Goal: Task Accomplishment & Management: Complete application form

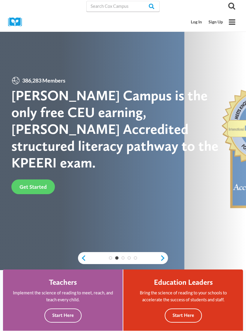
click at [195, 22] on link "Log In" at bounding box center [197, 21] width 18 height 11
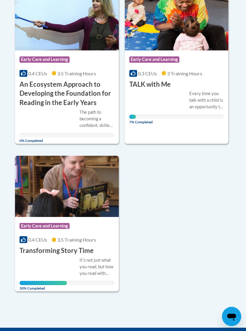
scroll to position [184, 0]
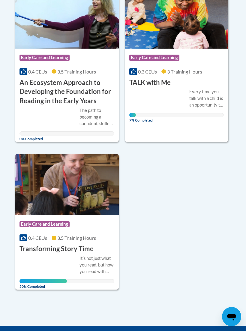
click at [62, 225] on span "Early Care and Learning" at bounding box center [44, 224] width 50 height 6
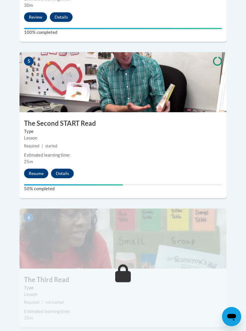
scroll to position [814, 0]
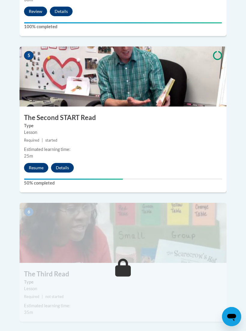
click at [37, 163] on button "Resume" at bounding box center [36, 168] width 24 height 10
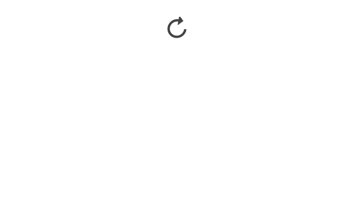
scroll to position [589, 0]
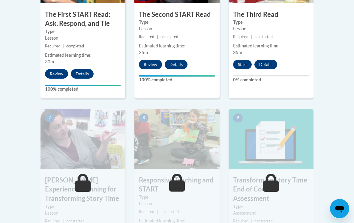
scroll to position [423, 0]
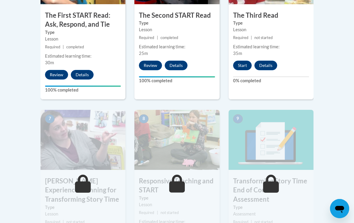
click at [241, 62] on button "Start" at bounding box center [242, 66] width 19 height 10
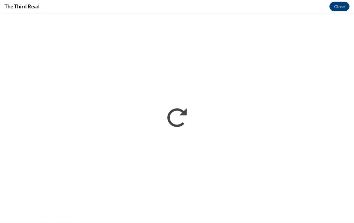
scroll to position [589, 0]
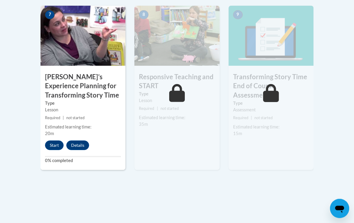
scroll to position [525, 0]
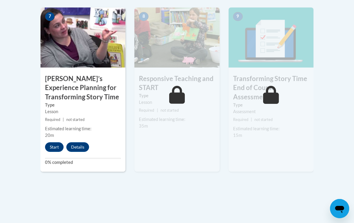
click at [51, 142] on button "Start" at bounding box center [54, 147] width 19 height 10
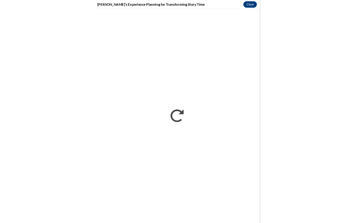
scroll to position [616, 0]
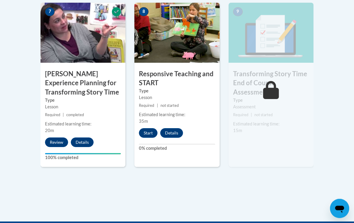
scroll to position [530, 0]
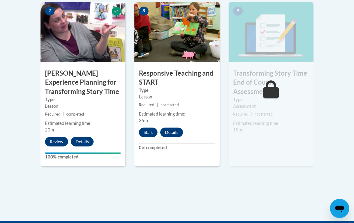
click at [154, 129] on button "Start" at bounding box center [148, 133] width 19 height 10
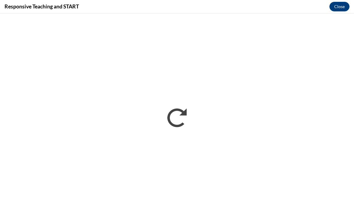
scroll to position [592, 0]
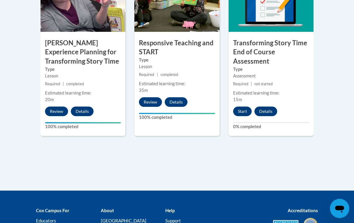
scroll to position [556, 0]
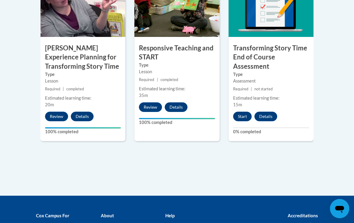
click at [249, 116] on button "Start" at bounding box center [242, 117] width 19 height 10
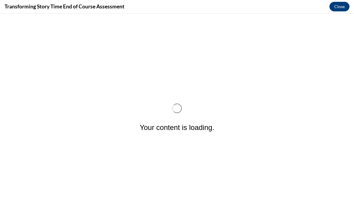
scroll to position [0, 0]
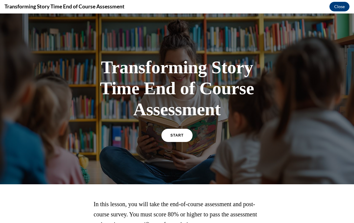
click at [188, 135] on link "START" at bounding box center [176, 135] width 31 height 13
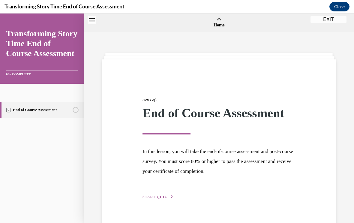
scroll to position [19, 0]
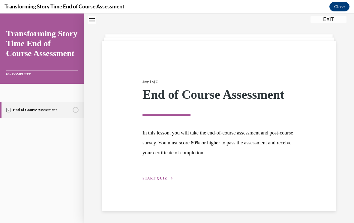
click at [166, 180] on span "START QUIZ" at bounding box center [154, 178] width 25 height 4
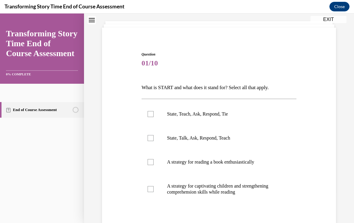
scroll to position [32, 0]
click at [154, 120] on label "State, Teach, Ask, Respond, Tie" at bounding box center [219, 114] width 155 height 24
click at [154, 117] on input "State, Teach, Ask, Respond, Tie" at bounding box center [151, 114] width 6 height 6
checkbox input "true"
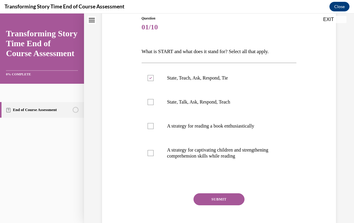
scroll to position [68, 0]
click at [226, 200] on button "SUBMIT" at bounding box center [218, 199] width 51 height 12
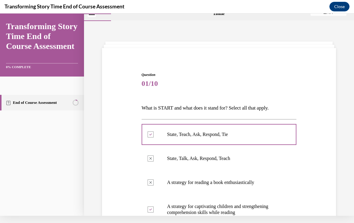
scroll to position [4, 0]
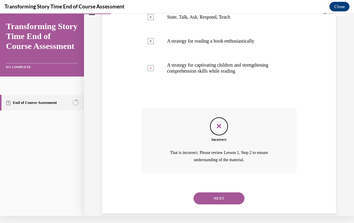
click at [222, 192] on button "NEXT" at bounding box center [218, 198] width 51 height 12
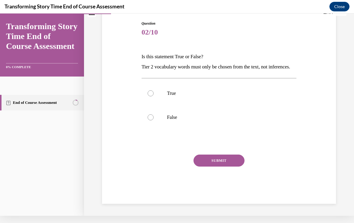
scroll to position [58, 0]
click at [155, 126] on label "False" at bounding box center [219, 117] width 155 height 24
click at [154, 120] on input "False" at bounding box center [151, 117] width 6 height 6
radio input "true"
click at [219, 166] on button "SUBMIT" at bounding box center [218, 160] width 51 height 12
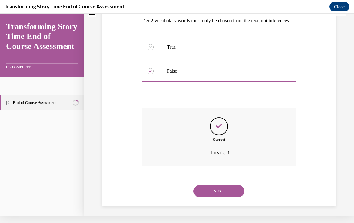
scroll to position [107, 0]
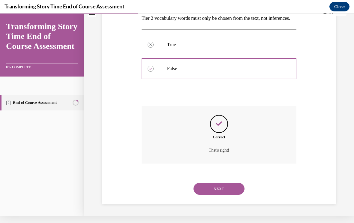
click at [219, 189] on button "NEXT" at bounding box center [218, 189] width 51 height 12
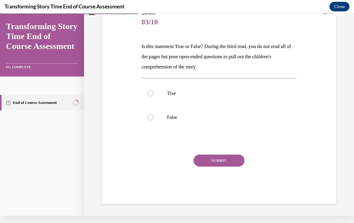
scroll to position [58, 0]
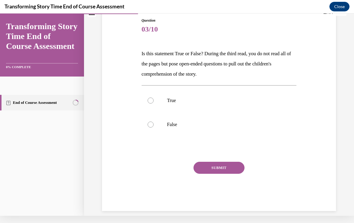
click at [159, 103] on label "True" at bounding box center [219, 100] width 155 height 24
click at [154, 103] on input "True" at bounding box center [151, 100] width 6 height 6
radio input "true"
click at [214, 169] on button "SUBMIT" at bounding box center [218, 168] width 51 height 12
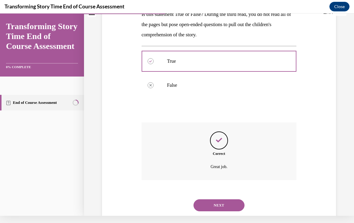
scroll to position [107, 0]
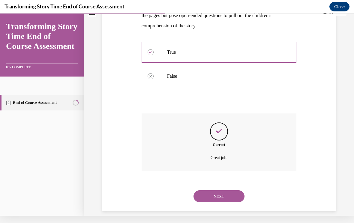
click at [216, 190] on button "NEXT" at bounding box center [218, 196] width 51 height 12
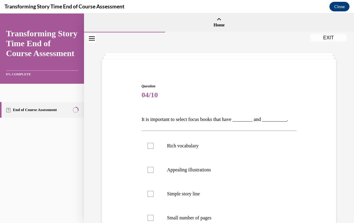
scroll to position [22, 0]
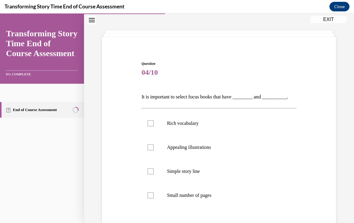
click at [151, 125] on div at bounding box center [151, 123] width 6 height 6
click at [151, 125] on input "Rich vocabulary" at bounding box center [151, 123] width 6 height 6
checkbox input "true"
click at [154, 150] on label "Appealing illustrations" at bounding box center [219, 147] width 155 height 24
click at [154, 150] on input "Appealing illustrations" at bounding box center [151, 147] width 6 height 6
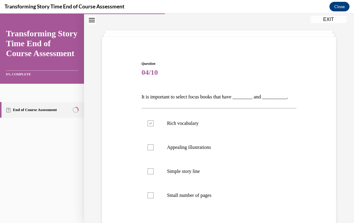
checkbox input "true"
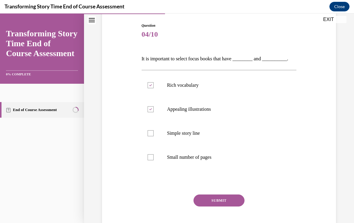
scroll to position [61, 0]
click at [225, 200] on button "SUBMIT" at bounding box center [218, 200] width 51 height 12
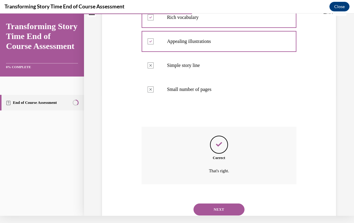
scroll to position [134, 0]
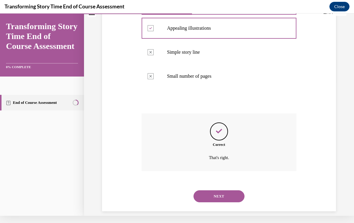
click at [220, 190] on button "NEXT" at bounding box center [218, 196] width 51 height 12
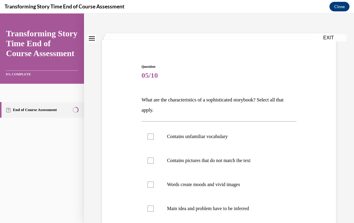
scroll to position [23, 0]
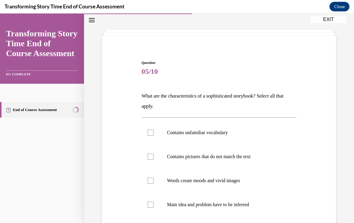
click at [229, 133] on p "Contains unfamiliar vocabulary" at bounding box center [224, 133] width 115 height 6
click at [154, 133] on input "Contains unfamiliar vocabulary" at bounding box center [151, 133] width 6 height 6
checkbox input "true"
click at [244, 178] on p "Words create moods and vivid images" at bounding box center [224, 180] width 115 height 6
click at [154, 178] on input "Words create moods and vivid images" at bounding box center [151, 180] width 6 height 6
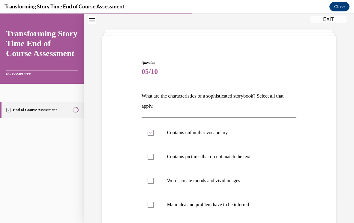
checkbox input "true"
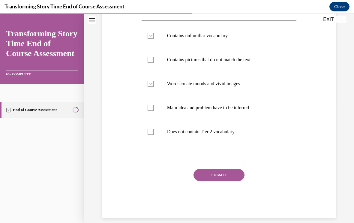
click at [235, 175] on button "SUBMIT" at bounding box center [218, 175] width 51 height 12
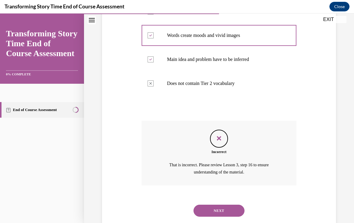
scroll to position [175, 0]
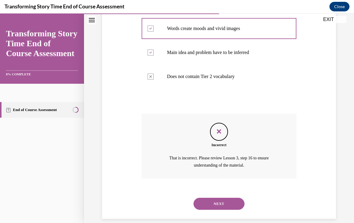
click at [243, 198] on button "NEXT" at bounding box center [218, 204] width 51 height 12
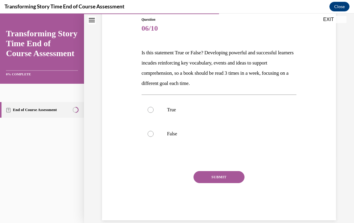
click at [158, 107] on label "True" at bounding box center [219, 110] width 155 height 24
click at [154, 107] on input "True" at bounding box center [151, 110] width 6 height 6
radio input "true"
click at [226, 175] on button "SUBMIT" at bounding box center [218, 177] width 51 height 12
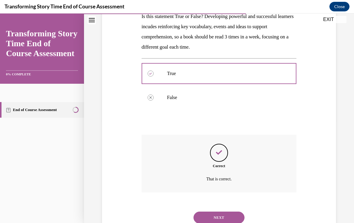
scroll to position [117, 0]
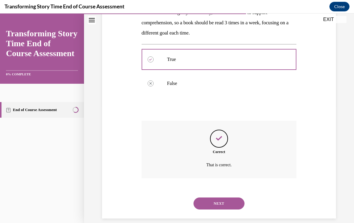
click at [223, 197] on button "NEXT" at bounding box center [218, 203] width 51 height 12
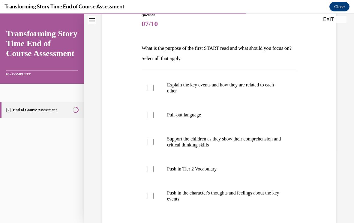
scroll to position [73, 0]
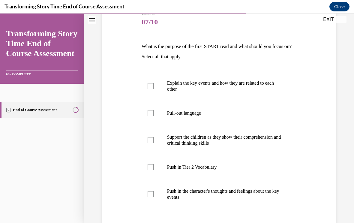
click at [153, 86] on div at bounding box center [151, 86] width 6 height 6
click at [153, 86] on input "Explain the key events and how they are related to each other" at bounding box center [151, 86] width 6 height 6
checkbox input "true"
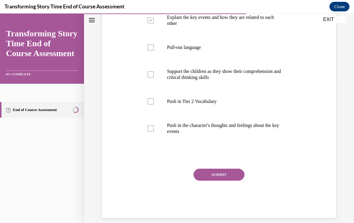
click at [227, 172] on button "SUBMIT" at bounding box center [218, 175] width 51 height 12
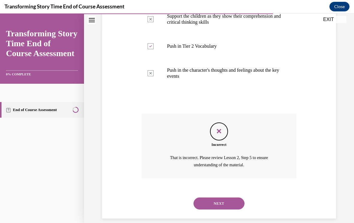
scroll to position [193, 0]
click at [230, 198] on button "NEXT" at bounding box center [218, 204] width 51 height 12
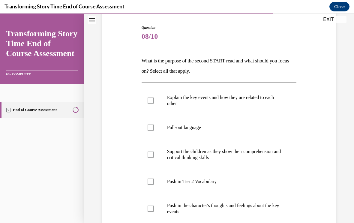
scroll to position [59, 0]
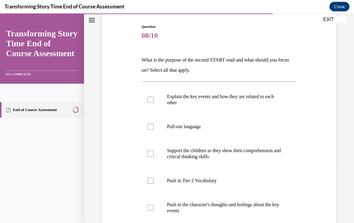
click at [210, 99] on p "Explain the key events and how they are related to each other" at bounding box center [224, 100] width 115 height 12
click at [154, 99] on input "Explain the key events and how they are related to each other" at bounding box center [151, 100] width 6 height 6
checkbox input "true"
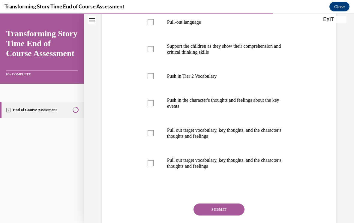
scroll to position [164, 0]
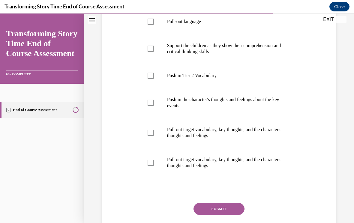
click at [214, 166] on p "Pull out target vocabulary, key thoughts, and the character's thoughts and feel…" at bounding box center [224, 163] width 115 height 12
click at [154, 166] on input "Pull out target vocabulary, key thoughts, and the character's thoughts and feel…" at bounding box center [151, 163] width 6 height 6
checkbox input "true"
click at [220, 212] on button "SUBMIT" at bounding box center [218, 209] width 51 height 12
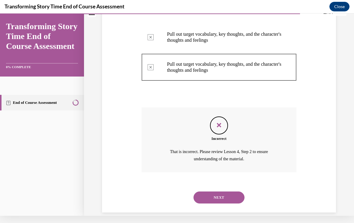
scroll to position [252, 0]
click at [217, 191] on button "NEXT" at bounding box center [218, 197] width 51 height 12
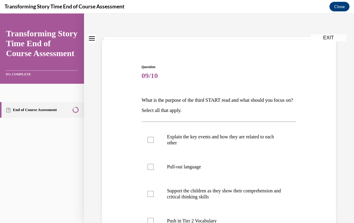
scroll to position [20, 0]
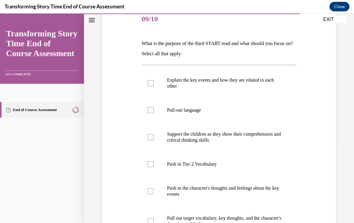
click at [218, 170] on label "Push in Tier 2 Vocabulary" at bounding box center [219, 164] width 155 height 24
click at [154, 167] on input "Push in Tier 2 Vocabulary" at bounding box center [151, 164] width 6 height 6
checkbox input "true"
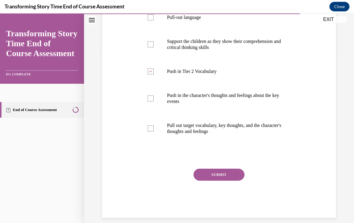
scroll to position [168, 0]
click at [222, 175] on button "SUBMIT" at bounding box center [218, 175] width 51 height 12
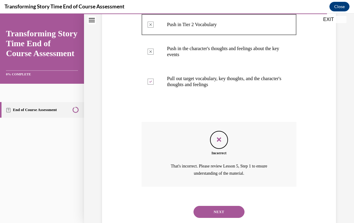
scroll to position [215, 0]
click at [215, 206] on button "NEXT" at bounding box center [218, 212] width 51 height 12
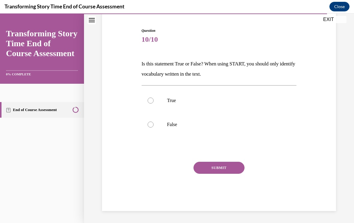
scroll to position [48, 0]
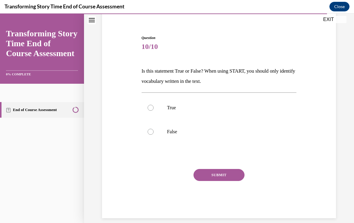
click at [160, 133] on label "False" at bounding box center [219, 132] width 155 height 24
click at [154, 133] on input "False" at bounding box center [151, 132] width 6 height 6
radio input "true"
click at [217, 179] on button "SUBMIT" at bounding box center [218, 175] width 51 height 12
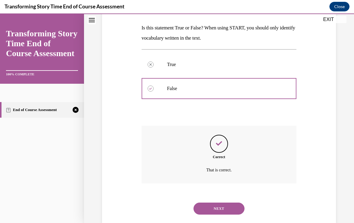
scroll to position [97, 0]
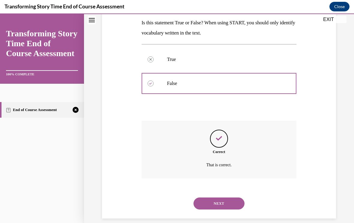
click at [209, 197] on button "NEXT" at bounding box center [218, 203] width 51 height 12
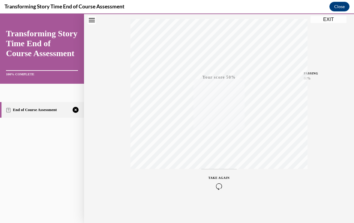
scroll to position [100, 0]
click at [222, 179] on div "TAKE AGAIN" at bounding box center [218, 182] width 21 height 14
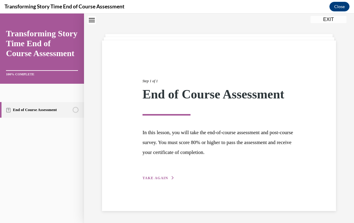
scroll to position [19, 0]
click at [147, 186] on div "Step 1 of 1 End of Course Assessment In this lesson, you will take the end-of-c…" at bounding box center [219, 125] width 234 height 170
click at [153, 180] on button "TAKE AGAIN" at bounding box center [158, 177] width 32 height 5
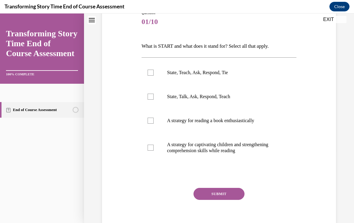
scroll to position [73, 0]
click at [251, 124] on label "A strategy for reading a book enthusiastically" at bounding box center [219, 121] width 155 height 24
click at [154, 124] on input "A strategy for reading a book enthusiastically" at bounding box center [151, 121] width 6 height 6
checkbox input "true"
click at [242, 194] on button "SUBMIT" at bounding box center [218, 194] width 51 height 12
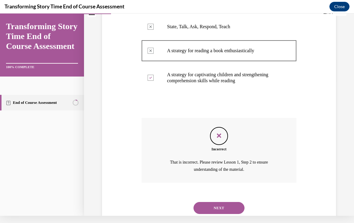
scroll to position [147, 0]
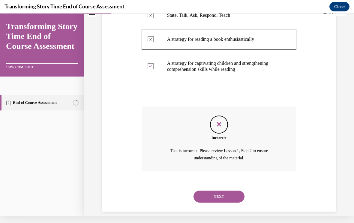
click at [235, 190] on button "NEXT" at bounding box center [218, 196] width 51 height 12
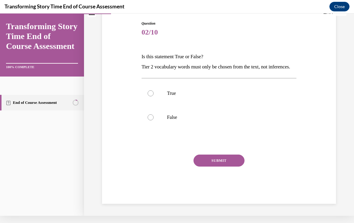
scroll to position [58, 0]
click at [154, 124] on label "False" at bounding box center [219, 117] width 155 height 24
click at [154, 120] on input "False" at bounding box center [151, 117] width 6 height 6
radio input "true"
click at [236, 166] on button "SUBMIT" at bounding box center [218, 160] width 51 height 12
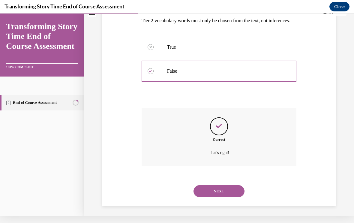
scroll to position [107, 0]
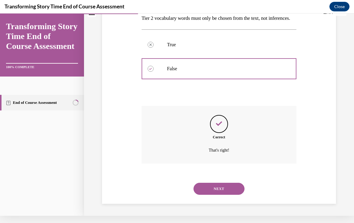
click at [219, 191] on button "NEXT" at bounding box center [218, 189] width 51 height 12
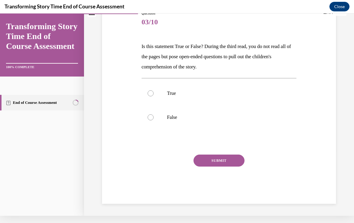
scroll to position [58, 0]
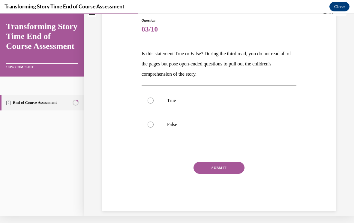
click at [158, 130] on label "False" at bounding box center [219, 124] width 155 height 24
click at [154, 127] on input "False" at bounding box center [151, 124] width 6 height 6
radio input "true"
click at [228, 173] on button "SUBMIT" at bounding box center [218, 168] width 51 height 12
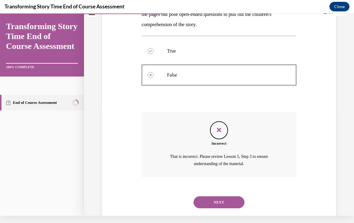
scroll to position [114, 0]
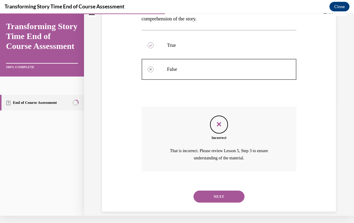
click at [226, 192] on button "NEXT" at bounding box center [218, 196] width 51 height 12
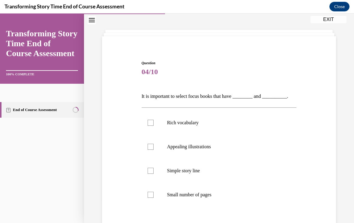
scroll to position [17, 0]
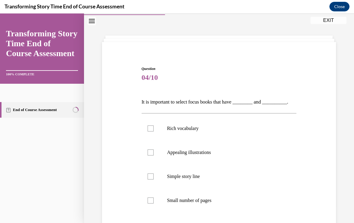
click at [236, 136] on label "Rich vocabulary" at bounding box center [219, 128] width 155 height 24
click at [154, 131] on input "Rich vocabulary" at bounding box center [151, 128] width 6 height 6
checkbox input "true"
click at [237, 163] on label "Appealing illustrations" at bounding box center [219, 152] width 155 height 24
click at [154, 155] on input "Appealing illustrations" at bounding box center [151, 152] width 6 height 6
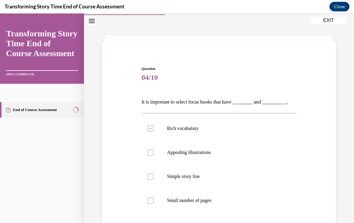
checkbox input "true"
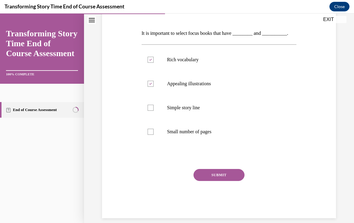
click at [231, 177] on button "SUBMIT" at bounding box center [218, 175] width 51 height 12
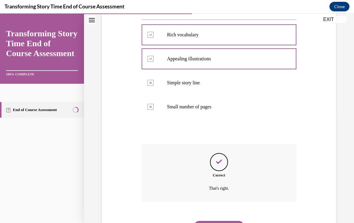
scroll to position [134, 0]
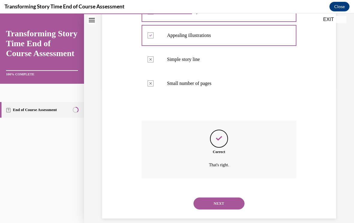
click at [220, 197] on button "NEXT" at bounding box center [218, 203] width 51 height 12
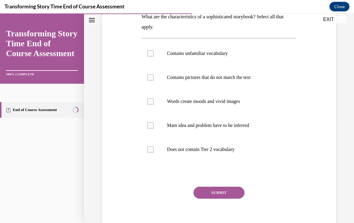
scroll to position [104, 0]
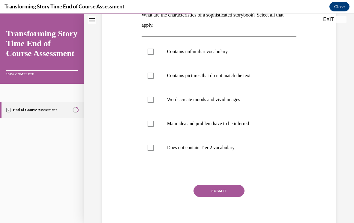
click at [158, 151] on label "Does not contain Tier 2 vocabulary" at bounding box center [219, 148] width 155 height 24
click at [154, 151] on input "Does not contain Tier 2 vocabulary" at bounding box center [151, 148] width 6 height 6
checkbox input "true"
click at [228, 194] on button "SUBMIT" at bounding box center [218, 191] width 51 height 12
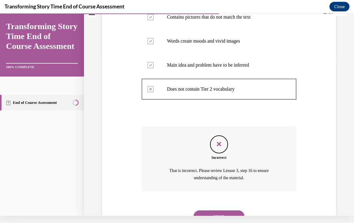
scroll to position [175, 0]
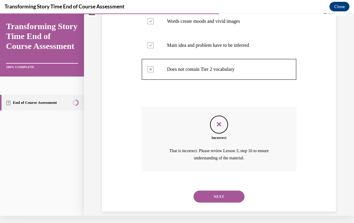
click at [219, 190] on button "NEXT" at bounding box center [218, 196] width 51 height 12
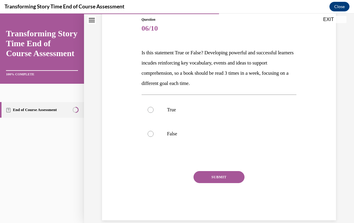
click at [159, 107] on label "True" at bounding box center [219, 110] width 155 height 24
click at [154, 107] on input "True" at bounding box center [151, 110] width 6 height 6
radio input "true"
click at [233, 173] on button "SUBMIT" at bounding box center [218, 177] width 51 height 12
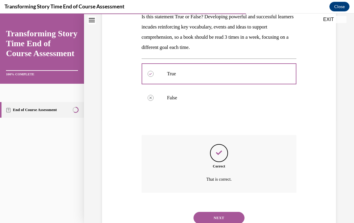
scroll to position [117, 0]
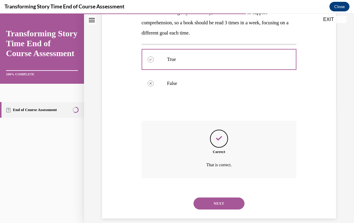
click at [225, 197] on button "NEXT" at bounding box center [218, 203] width 51 height 12
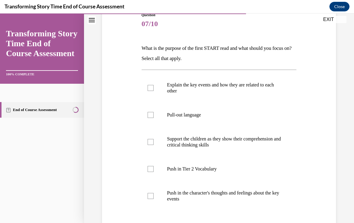
scroll to position [74, 0]
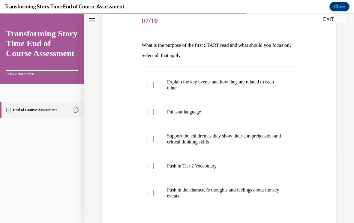
click at [156, 164] on label "Push in Tier 2 Vocabulary" at bounding box center [219, 166] width 155 height 24
click at [154, 164] on input "Push in Tier 2 Vocabulary" at bounding box center [151, 166] width 6 height 6
checkbox input "true"
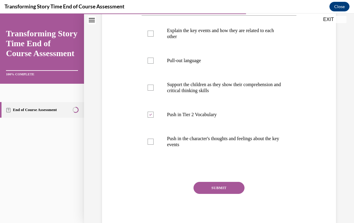
click at [225, 190] on button "SUBMIT" at bounding box center [218, 188] width 51 height 12
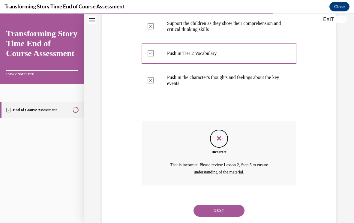
scroll to position [190, 0]
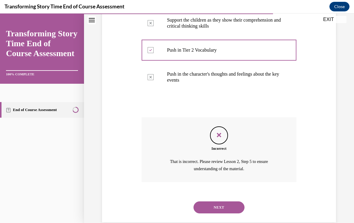
click at [218, 201] on button "NEXT" at bounding box center [218, 207] width 51 height 12
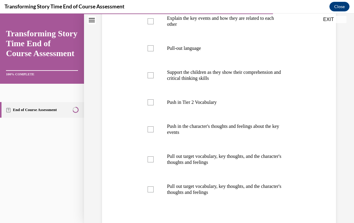
scroll to position [138, 0]
click at [208, 108] on label "Push in Tier 2 Vocabulary" at bounding box center [219, 102] width 155 height 24
click at [154, 105] on input "Push in Tier 2 Vocabulary" at bounding box center [151, 102] width 6 height 6
checkbox input "true"
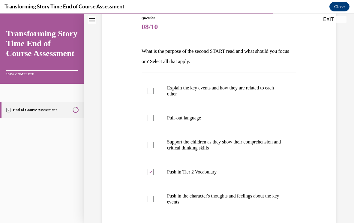
scroll to position [63, 0]
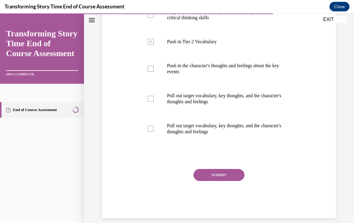
click at [227, 176] on button "SUBMIT" at bounding box center [218, 175] width 51 height 12
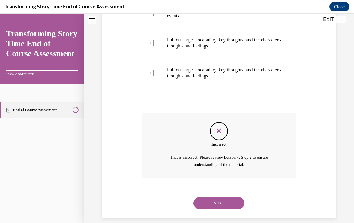
scroll to position [253, 0]
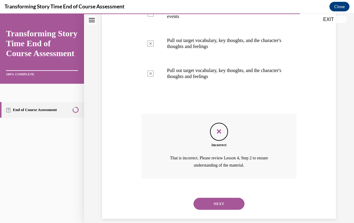
click at [218, 198] on button "NEXT" at bounding box center [218, 204] width 51 height 12
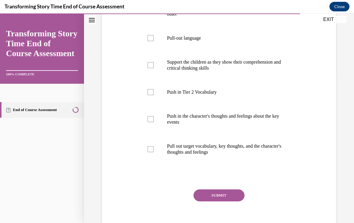
scroll to position [146, 0]
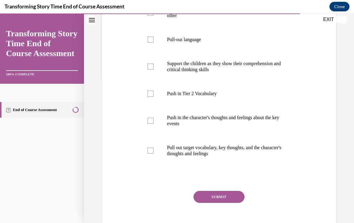
click at [204, 99] on label "Push in Tier 2 Vocabulary" at bounding box center [219, 94] width 155 height 24
click at [154, 97] on input "Push in Tier 2 Vocabulary" at bounding box center [151, 94] width 6 height 6
checkbox input "true"
click at [222, 198] on button "SUBMIT" at bounding box center [218, 197] width 51 height 12
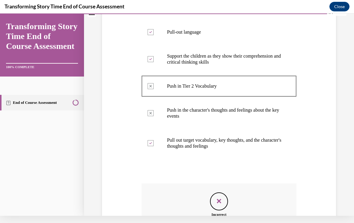
scroll to position [147, 0]
click at [224, 199] on div "Feedback" at bounding box center [219, 201] width 18 height 18
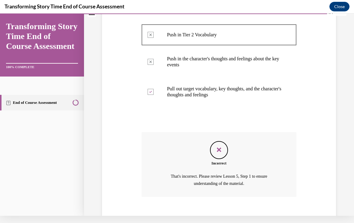
click at [223, 216] on button "NEXT" at bounding box center [218, 222] width 51 height 12
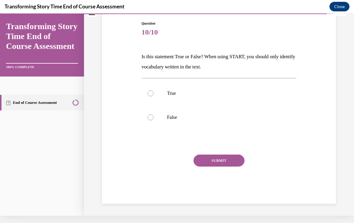
scroll to position [48, 0]
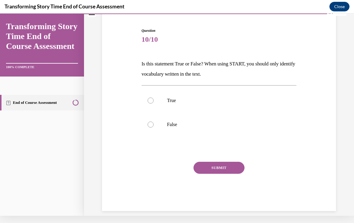
click at [156, 97] on label "True" at bounding box center [219, 100] width 155 height 24
click at [154, 97] on input "True" at bounding box center [151, 100] width 6 height 6
radio input "true"
click at [238, 162] on button "SUBMIT" at bounding box center [218, 168] width 51 height 12
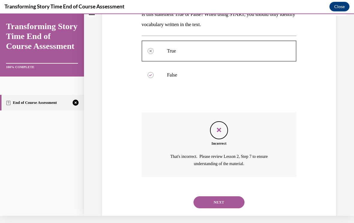
scroll to position [103, 0]
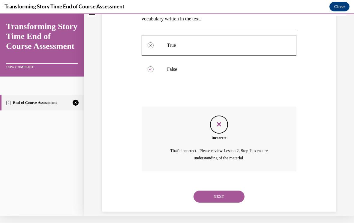
click at [225, 190] on button "NEXT" at bounding box center [218, 196] width 51 height 12
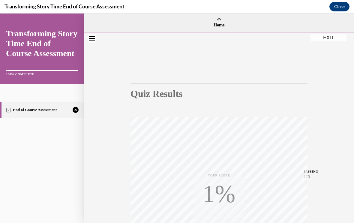
scroll to position [23, 0]
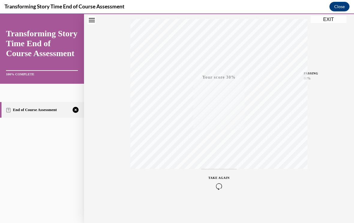
click at [223, 183] on div "TAKE AGAIN" at bounding box center [218, 182] width 21 height 14
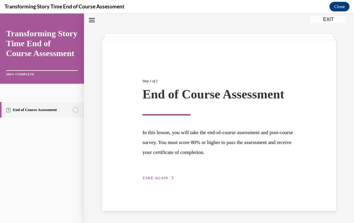
click at [164, 180] on button "TAKE AGAIN" at bounding box center [158, 177] width 32 height 5
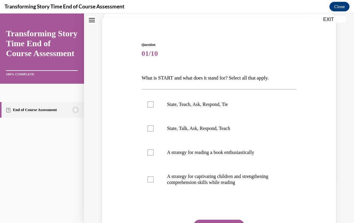
scroll to position [41, 0]
click at [233, 159] on label "A strategy for reading a book enthusiastically" at bounding box center [219, 152] width 155 height 24
click at [154, 155] on input "A strategy for reading a book enthusiastically" at bounding box center [151, 152] width 6 height 6
checkbox input "true"
click at [219, 184] on p "A strategy for captivating children and strengthening comprehension skills whil…" at bounding box center [224, 179] width 115 height 12
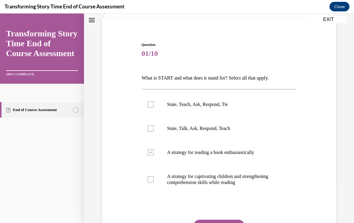
click at [154, 182] on input "A strategy for captivating children and strengthening comprehension skills whil…" at bounding box center [151, 179] width 6 height 6
checkbox input "true"
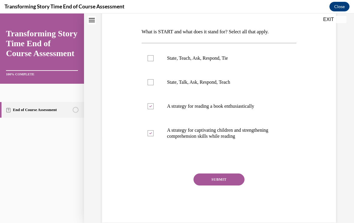
click at [234, 180] on button "SUBMIT" at bounding box center [218, 179] width 51 height 12
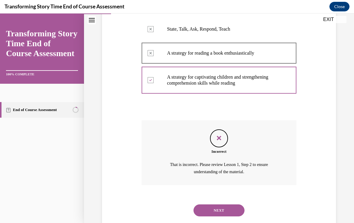
scroll to position [147, 0]
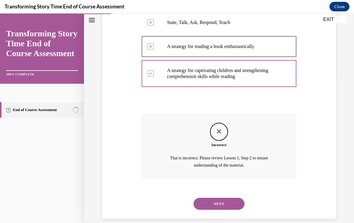
click at [220, 200] on button "NEXT" at bounding box center [218, 204] width 51 height 12
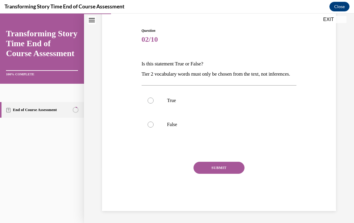
scroll to position [58, 0]
click at [157, 130] on label "False" at bounding box center [219, 124] width 155 height 24
click at [154, 127] on input "False" at bounding box center [151, 124] width 6 height 6
radio input "true"
click at [221, 174] on button "SUBMIT" at bounding box center [218, 168] width 51 height 12
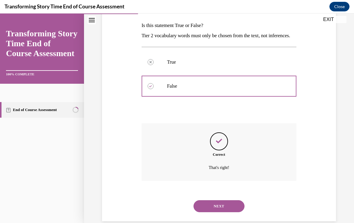
scroll to position [107, 0]
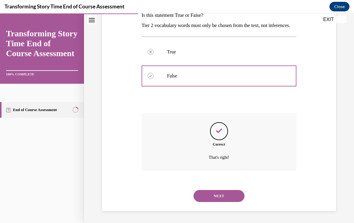
click at [218, 194] on button "NEXT" at bounding box center [218, 196] width 51 height 12
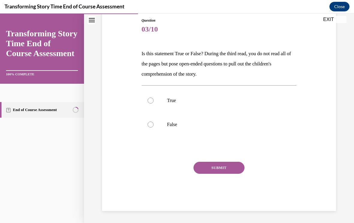
scroll to position [58, 0]
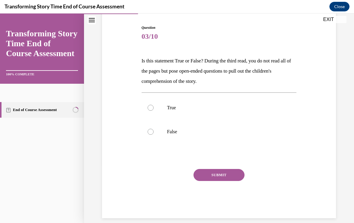
click at [159, 132] on label "False" at bounding box center [219, 132] width 155 height 24
click at [154, 132] on input "False" at bounding box center [151, 132] width 6 height 6
radio input "true"
click at [219, 180] on button "SUBMIT" at bounding box center [218, 175] width 51 height 12
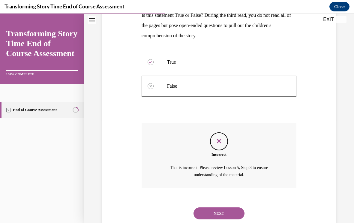
scroll to position [114, 0]
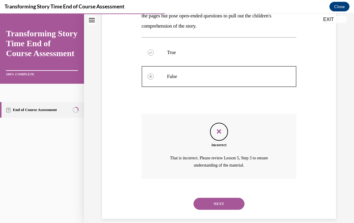
click at [212, 198] on button "NEXT" at bounding box center [218, 204] width 51 height 12
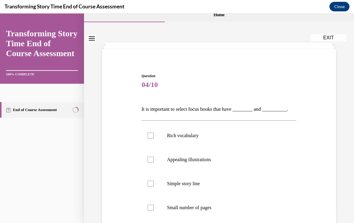
scroll to position [24, 0]
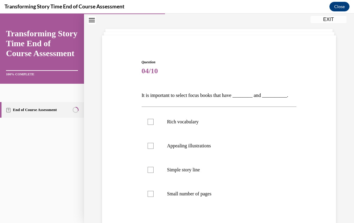
click at [196, 125] on label "Rich vocabulary" at bounding box center [219, 122] width 155 height 24
click at [154, 125] on input "Rich vocabulary" at bounding box center [151, 122] width 6 height 6
checkbox input "true"
click at [207, 146] on p "Appealing illustrations" at bounding box center [224, 146] width 115 height 6
click at [154, 146] on input "Appealing illustrations" at bounding box center [151, 146] width 6 height 6
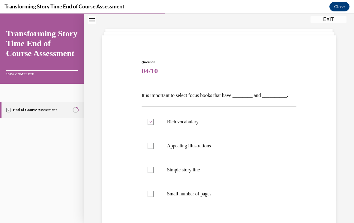
checkbox input "true"
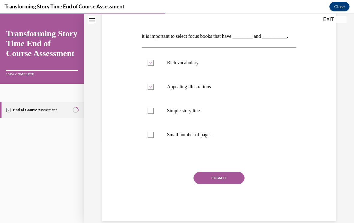
click at [221, 180] on button "SUBMIT" at bounding box center [218, 178] width 51 height 12
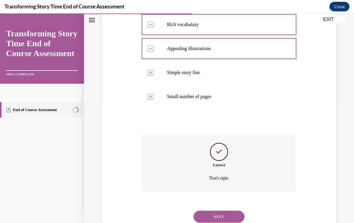
scroll to position [134, 0]
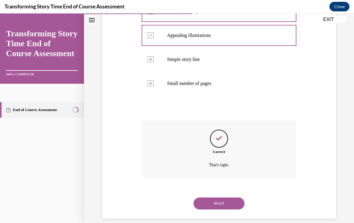
click at [215, 197] on button "NEXT" at bounding box center [218, 203] width 51 height 12
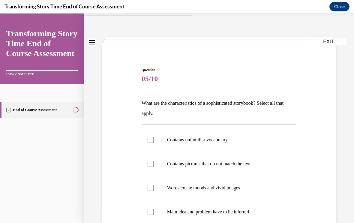
scroll to position [23, 0]
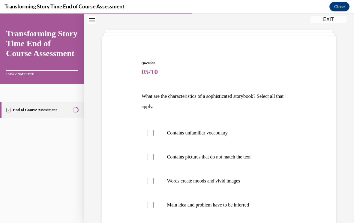
click at [255, 163] on label "Contains pictures that do not match the text" at bounding box center [219, 157] width 155 height 24
click at [154, 160] on input "Contains pictures that do not match the text" at bounding box center [151, 157] width 6 height 6
checkbox input "true"
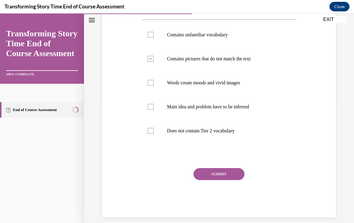
scroll to position [120, 0]
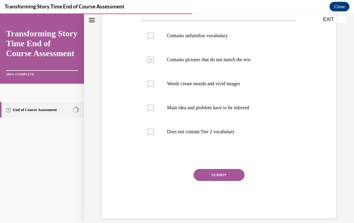
click at [229, 136] on label "Does not contain Tier 2 vocabulary" at bounding box center [219, 132] width 155 height 24
click at [154, 135] on input "Does not contain Tier 2 vocabulary" at bounding box center [151, 132] width 6 height 6
click at [228, 137] on label "Does not contain Tier 2 vocabulary" at bounding box center [219, 132] width 155 height 24
click at [154, 135] on input "Does not contain Tier 2 vocabulary" at bounding box center [151, 132] width 6 height 6
checkbox input "false"
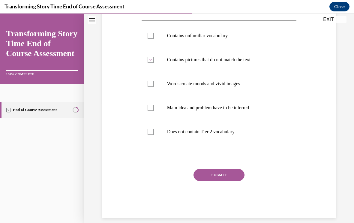
click at [226, 180] on button "SUBMIT" at bounding box center [218, 175] width 51 height 12
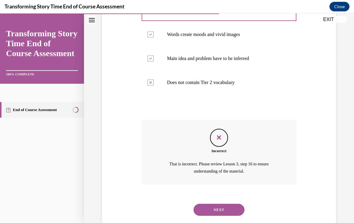
scroll to position [175, 0]
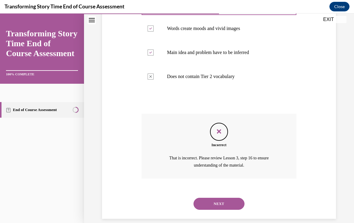
click at [223, 198] on button "NEXT" at bounding box center [218, 204] width 51 height 12
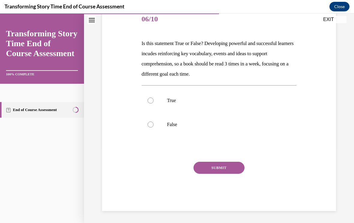
scroll to position [67, 0]
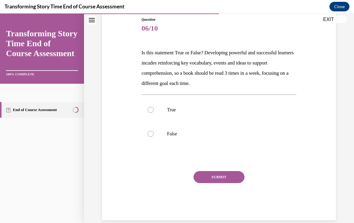
click at [156, 114] on label "True" at bounding box center [219, 110] width 155 height 24
click at [154, 113] on input "True" at bounding box center [151, 110] width 6 height 6
radio input "true"
click at [225, 180] on button "SUBMIT" at bounding box center [218, 177] width 51 height 12
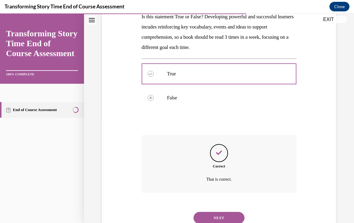
scroll to position [117, 0]
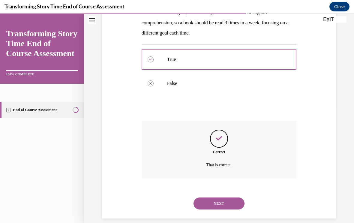
click at [220, 197] on button "NEXT" at bounding box center [218, 203] width 51 height 12
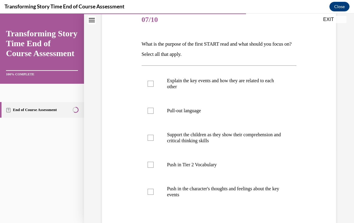
scroll to position [76, 0]
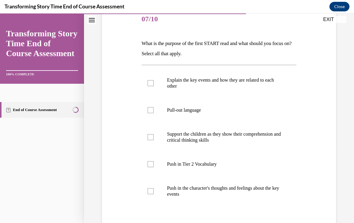
click at [235, 145] on label "Support the children as they show their comprehension and critical thinking ski…" at bounding box center [219, 137] width 155 height 30
click at [154, 140] on input "Support the children as they show their comprehension and critical thinking ski…" at bounding box center [151, 137] width 6 height 6
checkbox input "true"
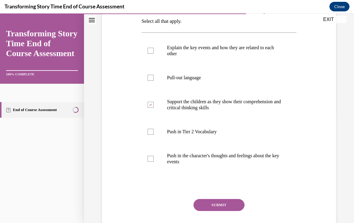
scroll to position [108, 0]
click at [160, 55] on label "Explain the key events and how they are related to each other" at bounding box center [219, 51] width 155 height 30
click at [154, 54] on input "Explain the key events and how they are related to each other" at bounding box center [151, 51] width 6 height 6
checkbox input "true"
click at [154, 111] on label "Support the children as they show their comprehension and critical thinking ski…" at bounding box center [219, 105] width 155 height 30
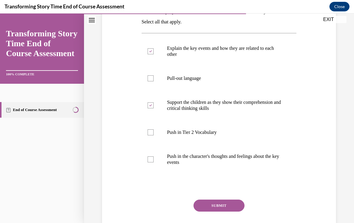
click at [154, 108] on input "Support the children as they show their comprehension and critical thinking ski…" at bounding box center [151, 105] width 6 height 6
checkbox input "false"
click at [220, 207] on button "SUBMIT" at bounding box center [218, 205] width 51 height 12
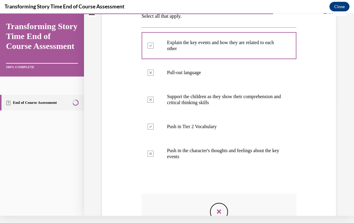
scroll to position [106, 0]
click at [228, 205] on div "Incorrect That is incorrect. Please review Lesson 2, Step 5 to ensure understan…" at bounding box center [219, 226] width 155 height 65
click at [232, 210] on div "Incorrect That is incorrect. Please review Lesson 2, Step 5 to ensure understan…" at bounding box center [219, 226] width 155 height 65
click at [218, 204] on div "Feedback" at bounding box center [219, 212] width 18 height 18
click at [224, 210] on div "Feedback" at bounding box center [219, 212] width 18 height 18
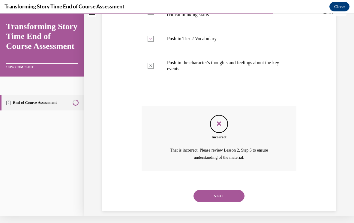
scroll to position [194, 0]
click at [214, 190] on button "NEXT" at bounding box center [218, 196] width 51 height 12
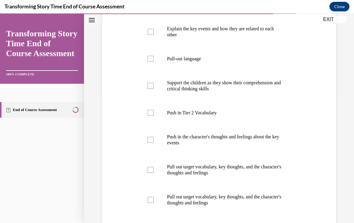
scroll to position [131, 0]
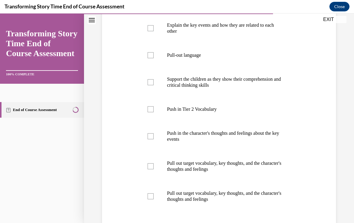
click at [153, 59] on label "Pull-out language" at bounding box center [219, 55] width 155 height 24
click at [153, 58] on input "Pull-out language" at bounding box center [151, 55] width 6 height 6
checkbox input "true"
click at [153, 196] on div at bounding box center [151, 196] width 6 height 6
click at [153, 196] on input "Pull out target vocabulary, key thoughts, and the character's thoughts and feel…" at bounding box center [151, 196] width 6 height 6
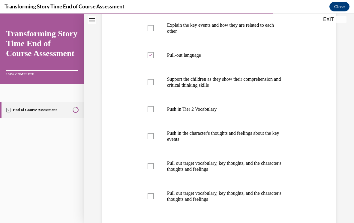
checkbox input "true"
click at [156, 166] on label "Pull out target vocabulary, key thoughts, and the character's thoughts and feel…" at bounding box center [219, 166] width 155 height 30
click at [154, 166] on input "Pull out target vocabulary, key thoughts, and the character's thoughts and feel…" at bounding box center [151, 166] width 6 height 6
checkbox input "true"
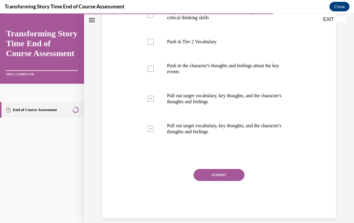
click at [223, 178] on button "SUBMIT" at bounding box center [218, 175] width 51 height 12
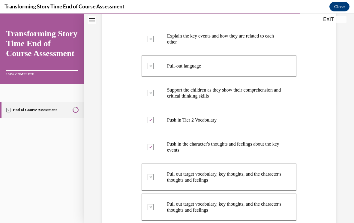
scroll to position [120, 0]
click at [132, 73] on div "Question 08/10 What is the purpose of the second START read and what should you…" at bounding box center [218, 148] width 237 height 407
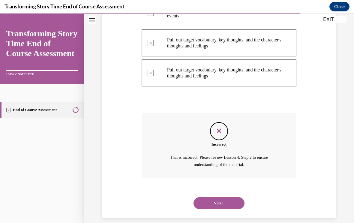
scroll to position [253, 0]
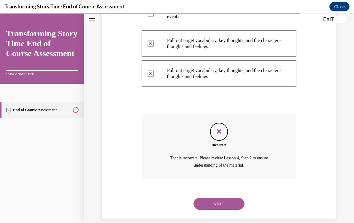
click at [212, 198] on button "NEXT" at bounding box center [218, 204] width 51 height 12
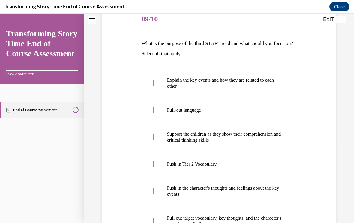
scroll to position [79, 0]
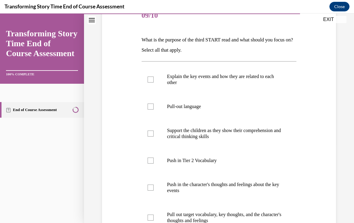
click at [149, 109] on div at bounding box center [151, 106] width 6 height 6
click at [149, 109] on input "Pull-out language" at bounding box center [151, 106] width 6 height 6
checkbox input "true"
click at [142, 158] on label "Push in Tier 2 Vocabulary" at bounding box center [219, 160] width 155 height 24
click at [148, 158] on input "Push in Tier 2 Vocabulary" at bounding box center [151, 160] width 6 height 6
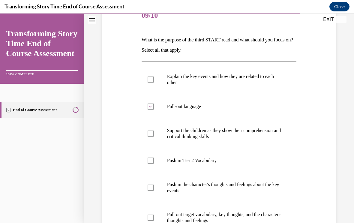
checkbox input "true"
click at [148, 183] on label "Push in the character's thoughts and feelings about the key events" at bounding box center [219, 187] width 155 height 30
click at [148, 184] on input "Push in the character's thoughts and feelings about the key events" at bounding box center [151, 187] width 6 height 6
checkbox input "true"
click at [149, 214] on div at bounding box center [151, 217] width 6 height 6
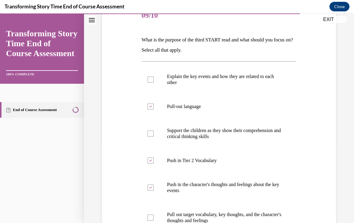
click at [149, 214] on input "Pull out target vocabulary, key thoughts, and the character's thoughts and feel…" at bounding box center [151, 217] width 6 height 6
checkbox input "true"
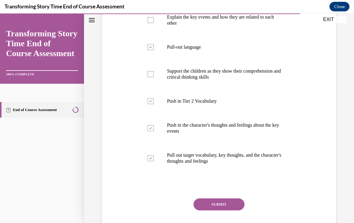
click at [209, 201] on button "SUBMIT" at bounding box center [218, 204] width 51 height 12
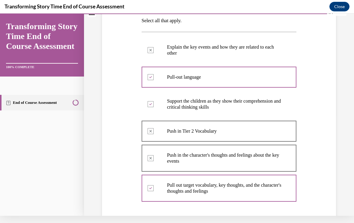
scroll to position [102, 0]
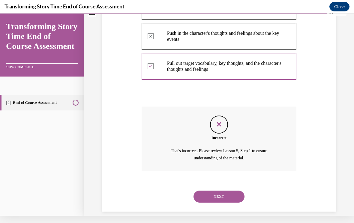
click at [211, 190] on button "NEXT" at bounding box center [218, 196] width 51 height 12
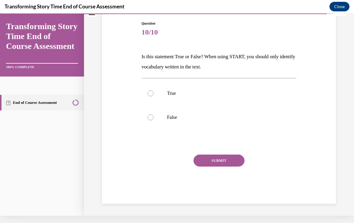
scroll to position [48, 0]
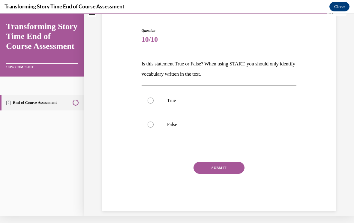
click at [152, 122] on div at bounding box center [151, 124] width 6 height 6
click at [152, 122] on input "False" at bounding box center [151, 124] width 6 height 6
radio input "true"
click at [210, 170] on button "SUBMIT" at bounding box center [218, 168] width 51 height 12
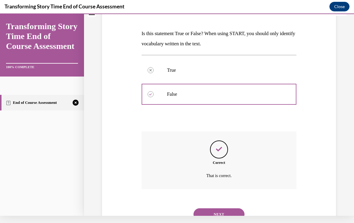
scroll to position [97, 0]
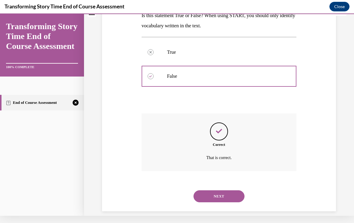
click at [224, 190] on button "NEXT" at bounding box center [218, 196] width 51 height 12
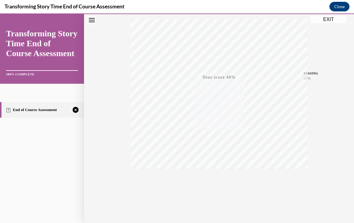
scroll to position [108, 0]
click at [215, 183] on icon "button" at bounding box center [218, 186] width 21 height 7
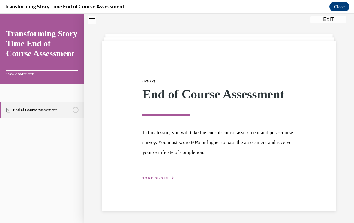
scroll to position [19, 0]
click at [179, 186] on div "Step 1 of 1 End of Course Assessment In this lesson, you will take the end-of-c…" at bounding box center [219, 125] width 234 height 170
click at [163, 183] on div "Step 1 of 1 End of Course Assessment In this lesson, you will take the end-of-c…" at bounding box center [219, 125] width 234 height 170
click at [160, 180] on button "TAKE AGAIN" at bounding box center [158, 177] width 32 height 5
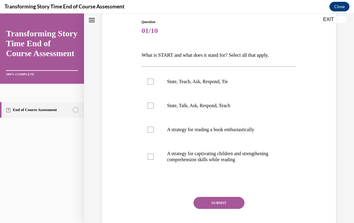
scroll to position [75, 0]
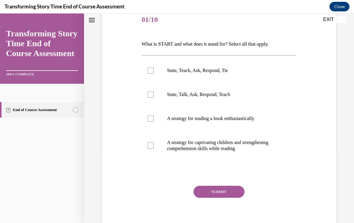
click at [156, 121] on label "A strategy for reading a book enthusiastically" at bounding box center [219, 118] width 155 height 24
click at [154, 121] on input "A strategy for reading a book enthusiastically" at bounding box center [151, 118] width 6 height 6
checkbox input "true"
click at [214, 195] on button "SUBMIT" at bounding box center [218, 192] width 51 height 12
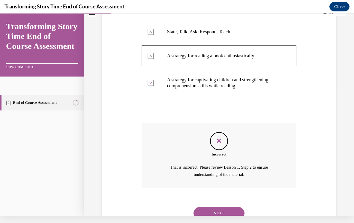
scroll to position [147, 0]
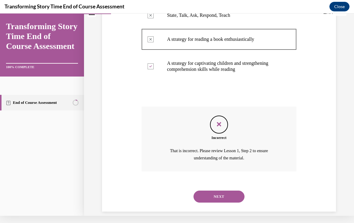
click at [218, 194] on button "NEXT" at bounding box center [218, 196] width 51 height 12
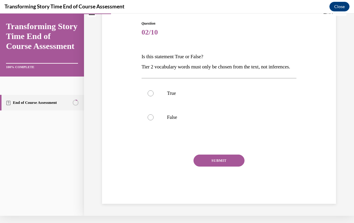
scroll to position [58, 0]
click at [154, 103] on label "True" at bounding box center [219, 93] width 155 height 24
click at [154, 96] on input "True" at bounding box center [151, 93] width 6 height 6
radio input "true"
click at [219, 166] on button "SUBMIT" at bounding box center [218, 160] width 51 height 12
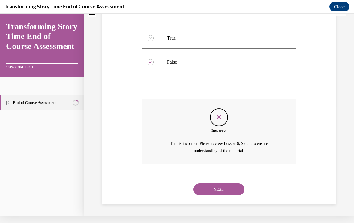
scroll to position [114, 0]
click at [226, 194] on button "NEXT" at bounding box center [218, 189] width 51 height 12
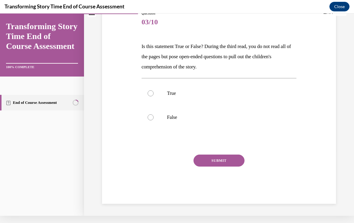
scroll to position [58, 0]
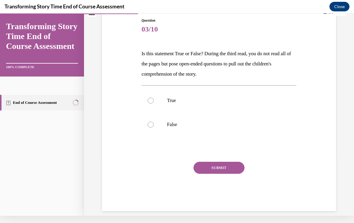
click at [152, 103] on div at bounding box center [151, 100] width 6 height 6
click at [152, 103] on input "True" at bounding box center [151, 100] width 6 height 6
radio input "true"
click at [215, 172] on button "SUBMIT" at bounding box center [218, 168] width 51 height 12
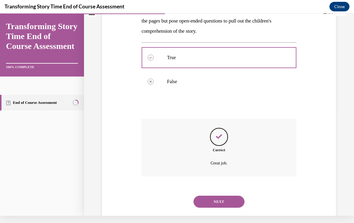
scroll to position [107, 0]
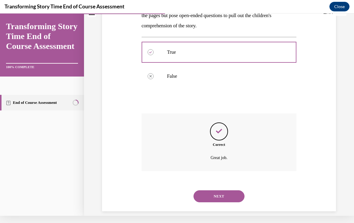
click at [235, 193] on button "NEXT" at bounding box center [218, 196] width 51 height 12
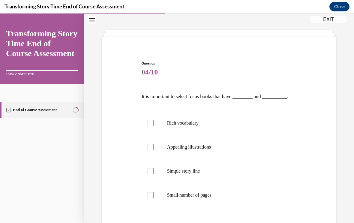
scroll to position [27, 0]
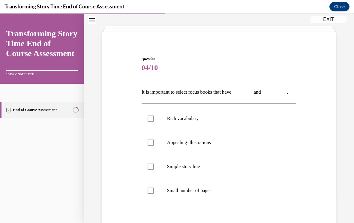
click at [176, 123] on label "Rich vocabulary" at bounding box center [219, 118] width 155 height 24
click at [154, 121] on input "Rich vocabulary" at bounding box center [151, 118] width 6 height 6
checkbox input "true"
click at [192, 144] on p "Appealing illustrations" at bounding box center [224, 142] width 115 height 6
click at [154, 144] on input "Appealing illustrations" at bounding box center [151, 142] width 6 height 6
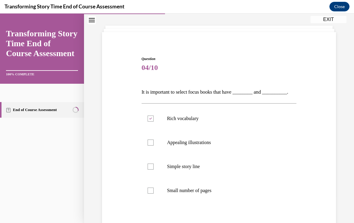
checkbox input "true"
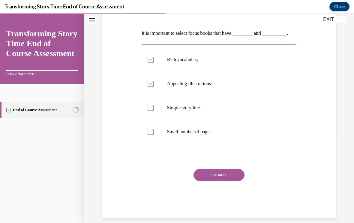
scroll to position [86, 0]
click at [218, 184] on div "SUBMIT" at bounding box center [219, 184] width 155 height 30
click at [217, 180] on button "SUBMIT" at bounding box center [218, 175] width 51 height 12
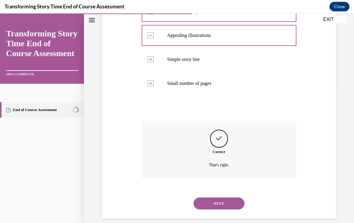
scroll to position [134, 0]
click at [210, 201] on button "NEXT" at bounding box center [218, 203] width 51 height 12
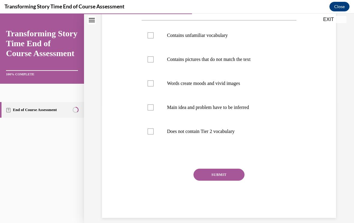
scroll to position [120, 0]
click at [155, 38] on label "Contains unfamiliar vocabulary" at bounding box center [219, 36] width 155 height 24
click at [154, 38] on input "Contains unfamiliar vocabulary" at bounding box center [151, 36] width 6 height 6
checkbox input "true"
click at [158, 59] on label "Contains pictures that do not match the text" at bounding box center [219, 60] width 155 height 24
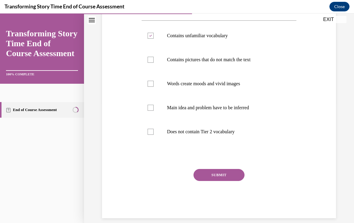
click at [154, 59] on input "Contains pictures that do not match the text" at bounding box center [151, 60] width 6 height 6
checkbox input "true"
click at [228, 177] on button "SUBMIT" at bounding box center [218, 175] width 51 height 12
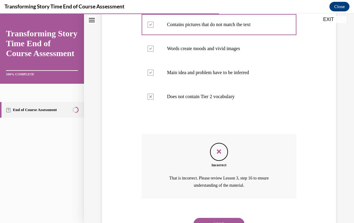
scroll to position [175, 0]
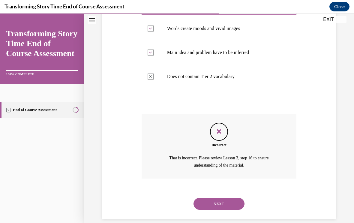
click at [236, 198] on button "NEXT" at bounding box center [218, 204] width 51 height 12
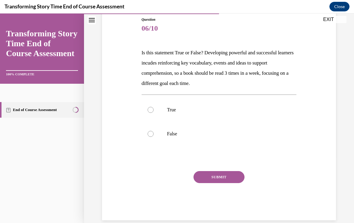
click at [154, 107] on label "True" at bounding box center [219, 110] width 155 height 24
click at [154, 107] on input "True" at bounding box center [151, 110] width 6 height 6
radio input "true"
click at [223, 179] on button "SUBMIT" at bounding box center [218, 177] width 51 height 12
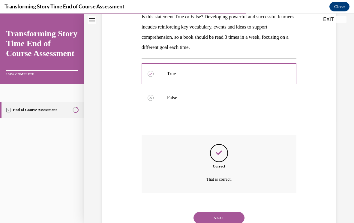
scroll to position [117, 0]
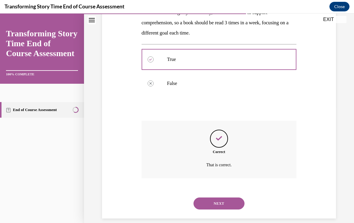
click at [218, 198] on button "NEXT" at bounding box center [218, 203] width 51 height 12
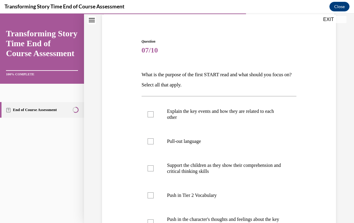
scroll to position [45, 0]
click at [148, 114] on div at bounding box center [151, 114] width 6 height 6
click at [148, 114] on input "Explain the key events and how they are related to each other" at bounding box center [151, 114] width 6 height 6
checkbox input "true"
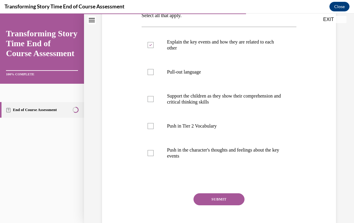
scroll to position [115, 0]
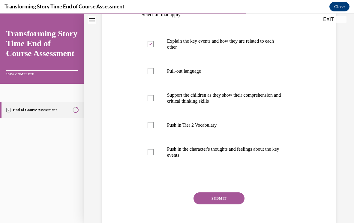
click at [153, 127] on div at bounding box center [151, 125] width 6 height 6
click at [153, 127] on input "Push in Tier 2 Vocabulary" at bounding box center [151, 125] width 6 height 6
checkbox input "true"
click at [219, 204] on button "SUBMIT" at bounding box center [218, 198] width 51 height 12
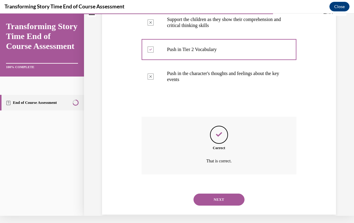
scroll to position [186, 0]
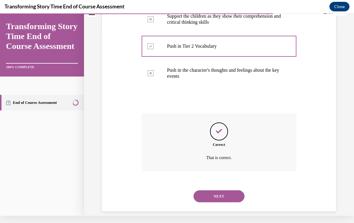
click at [231, 190] on button "NEXT" at bounding box center [218, 196] width 51 height 12
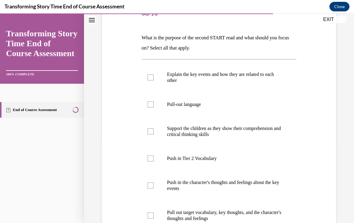
scroll to position [82, 0]
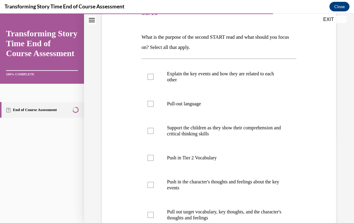
click at [154, 158] on label "Push in Tier 2 Vocabulary" at bounding box center [219, 158] width 155 height 24
click at [154, 158] on input "Push in Tier 2 Vocabulary" at bounding box center [151, 158] width 6 height 6
checkbox input "true"
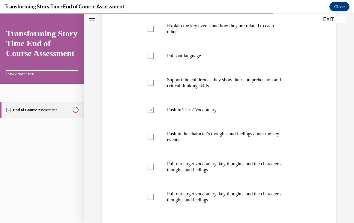
scroll to position [130, 0]
click at [151, 140] on label "Push in the character's thoughts and feelings about the key events" at bounding box center [219, 137] width 155 height 30
click at [151, 140] on input "Push in the character's thoughts and feelings about the key events" at bounding box center [151, 137] width 6 height 6
checkbox input "true"
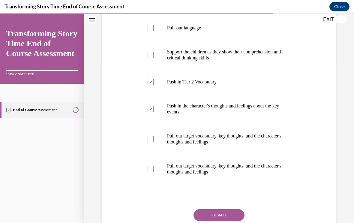
scroll to position [160, 0]
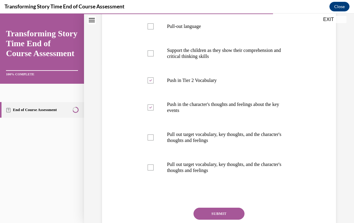
click at [222, 215] on button "SUBMIT" at bounding box center [218, 213] width 51 height 12
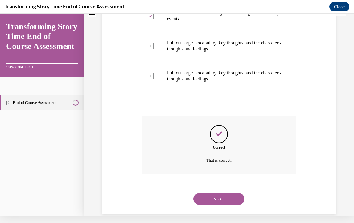
scroll to position [246, 0]
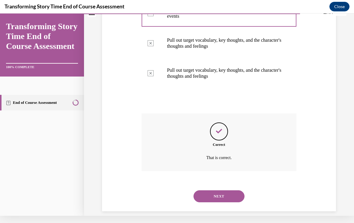
click at [223, 190] on button "NEXT" at bounding box center [218, 196] width 51 height 12
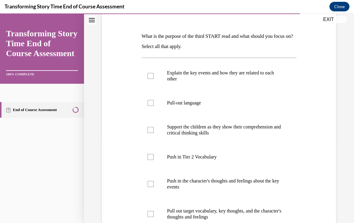
scroll to position [84, 0]
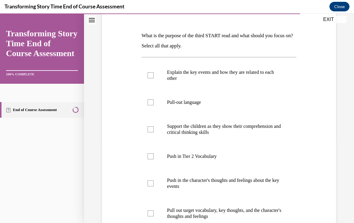
click at [207, 107] on label "Pull-out language" at bounding box center [219, 102] width 155 height 24
click at [154, 105] on input "Pull-out language" at bounding box center [151, 102] width 6 height 6
checkbox input "true"
click at [216, 165] on label "Push in Tier 2 Vocabulary" at bounding box center [219, 156] width 155 height 24
click at [154, 159] on input "Push in Tier 2 Vocabulary" at bounding box center [151, 156] width 6 height 6
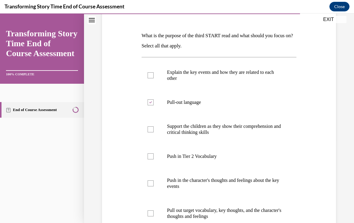
checkbox input "true"
click at [152, 136] on label "Support the children as they show their comprehension and critical thinking ski…" at bounding box center [219, 129] width 155 height 30
click at [152, 132] on input "Support the children as they show their comprehension and critical thinking ski…" at bounding box center [151, 129] width 6 height 6
checkbox input "true"
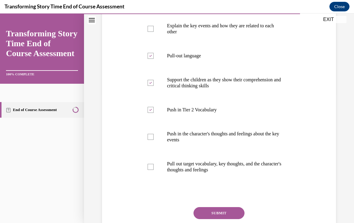
scroll to position [130, 0]
click at [157, 169] on label "Pull out target vocabulary, key thoughts, and the character's thoughts and feel…" at bounding box center [219, 167] width 155 height 30
click at [154, 169] on input "Pull out target vocabulary, key thoughts, and the character's thoughts and feel…" at bounding box center [151, 167] width 6 height 6
checkbox input "true"
click at [221, 214] on button "SUBMIT" at bounding box center [218, 213] width 51 height 12
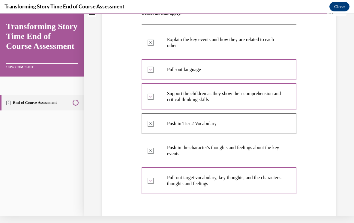
scroll to position [109, 0]
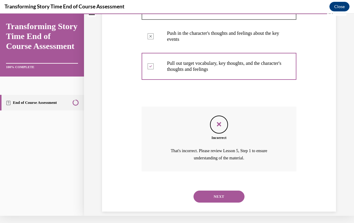
click at [233, 190] on button "NEXT" at bounding box center [218, 196] width 51 height 12
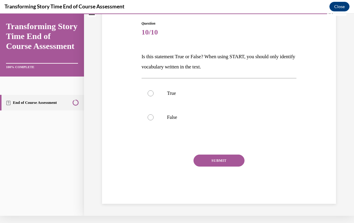
scroll to position [48, 0]
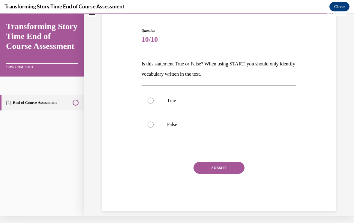
click at [156, 127] on label "False" at bounding box center [219, 124] width 155 height 24
click at [154, 127] on input "False" at bounding box center [151, 124] width 6 height 6
radio input "true"
click at [220, 173] on button "SUBMIT" at bounding box center [218, 168] width 51 height 12
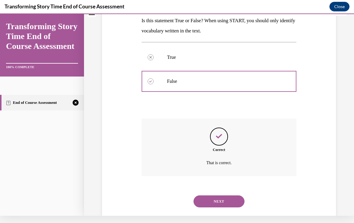
scroll to position [97, 0]
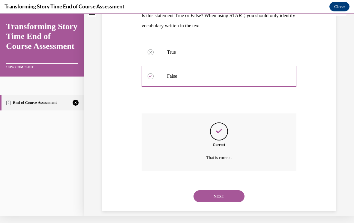
click at [219, 192] on button "NEXT" at bounding box center [218, 196] width 51 height 12
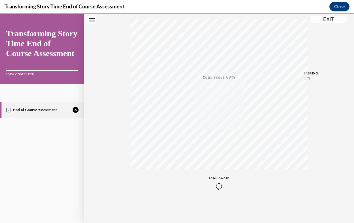
scroll to position [106, 0]
click at [220, 183] on icon "button" at bounding box center [218, 186] width 21 height 7
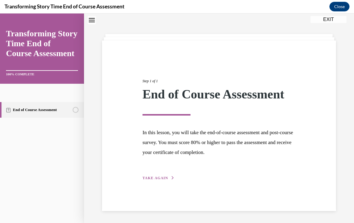
click at [160, 180] on button "TAKE AGAIN" at bounding box center [158, 177] width 32 height 5
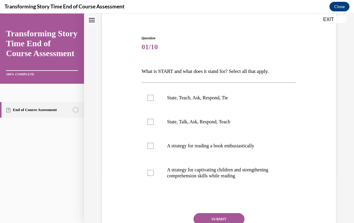
scroll to position [48, 0]
click at [232, 179] on label "A strategy for captivating children and strengthening comprehension skills whil…" at bounding box center [219, 173] width 155 height 30
click at [154, 176] on input "A strategy for captivating children and strengthening comprehension skills whil…" at bounding box center [151, 173] width 6 height 6
checkbox input "true"
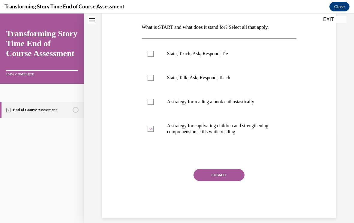
click at [219, 178] on button "SUBMIT" at bounding box center [218, 175] width 51 height 12
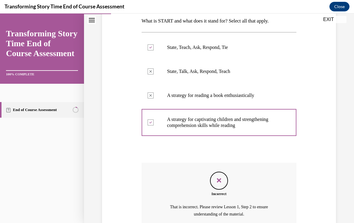
scroll to position [92, 0]
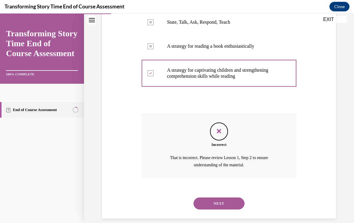
click at [223, 200] on button "NEXT" at bounding box center [218, 203] width 51 height 12
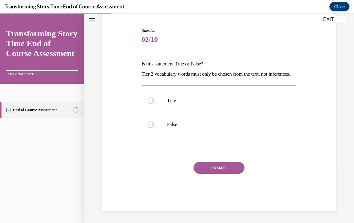
scroll to position [58, 0]
click at [156, 136] on label "False" at bounding box center [219, 124] width 155 height 24
click at [154, 127] on input "False" at bounding box center [151, 124] width 6 height 6
radio input "true"
click at [222, 174] on button "SUBMIT" at bounding box center [218, 168] width 51 height 12
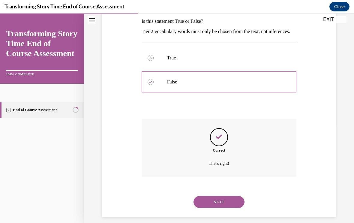
scroll to position [107, 0]
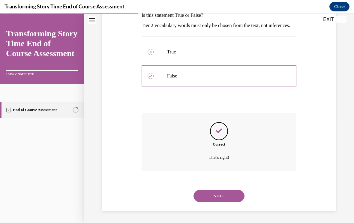
click at [220, 196] on button "NEXT" at bounding box center [218, 196] width 51 height 12
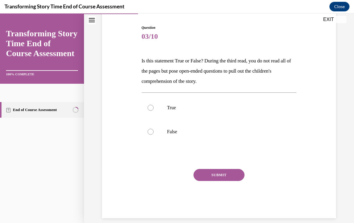
click at [153, 107] on div at bounding box center [151, 108] width 6 height 6
click at [153, 107] on input "True" at bounding box center [151, 108] width 6 height 6
radio input "true"
click at [222, 179] on button "SUBMIT" at bounding box center [218, 175] width 51 height 12
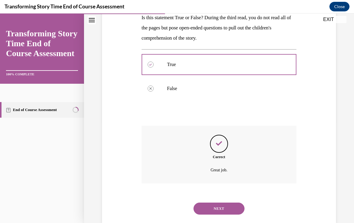
scroll to position [107, 0]
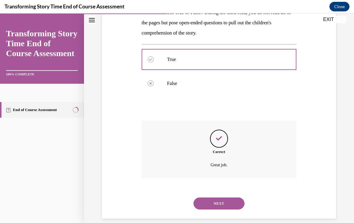
click at [222, 207] on div "NEXT" at bounding box center [219, 203] width 155 height 24
click at [221, 198] on button "NEXT" at bounding box center [218, 203] width 51 height 12
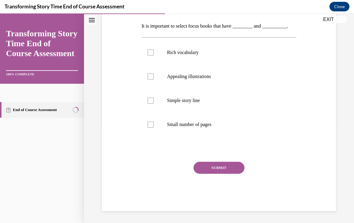
scroll to position [0, 0]
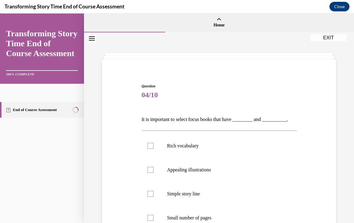
click at [188, 151] on label "Rich vocabulary" at bounding box center [219, 146] width 155 height 24
click at [154, 149] on input "Rich vocabulary" at bounding box center [151, 146] width 6 height 6
checkbox input "true"
click at [205, 177] on label "Appealing illustrations" at bounding box center [219, 170] width 155 height 24
click at [154, 173] on input "Appealing illustrations" at bounding box center [151, 170] width 6 height 6
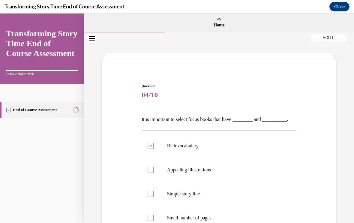
checkbox input "true"
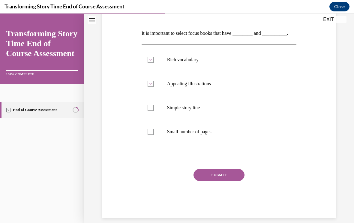
click at [224, 179] on button "SUBMIT" at bounding box center [218, 175] width 51 height 12
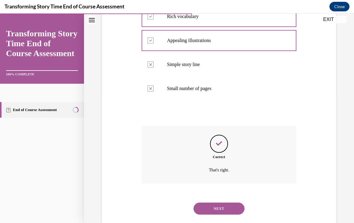
scroll to position [134, 0]
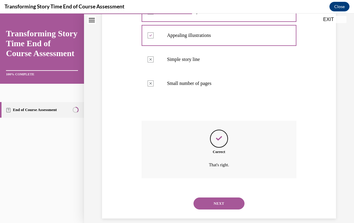
click at [225, 197] on button "NEXT" at bounding box center [218, 203] width 51 height 12
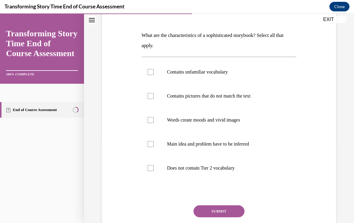
scroll to position [84, 0]
click at [217, 73] on p "Contains unfamiliar vocabulary" at bounding box center [224, 72] width 115 height 6
click at [154, 73] on input "Contains unfamiliar vocabulary" at bounding box center [151, 72] width 6 height 6
checkbox input "true"
click at [228, 100] on label "Contains pictures that do not match the text" at bounding box center [219, 96] width 155 height 24
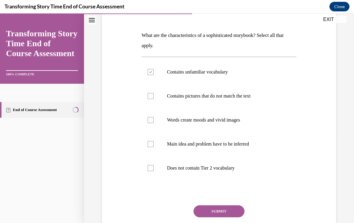
click at [154, 99] on input "Contains pictures that do not match the text" at bounding box center [151, 96] width 6 height 6
checkbox input "true"
click at [221, 213] on button "SUBMIT" at bounding box center [218, 211] width 51 height 12
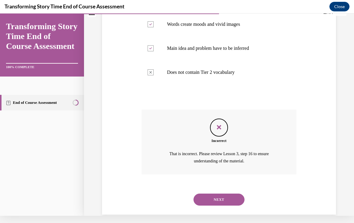
scroll to position [175, 0]
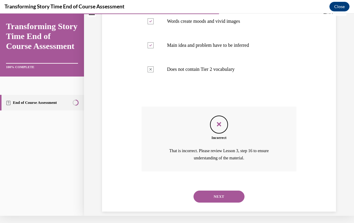
click at [217, 194] on button "NEXT" at bounding box center [218, 196] width 51 height 12
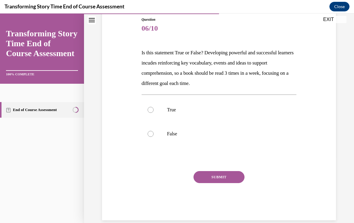
click at [154, 114] on label "True" at bounding box center [219, 110] width 155 height 24
click at [154, 113] on input "True" at bounding box center [151, 110] width 6 height 6
radio input "true"
click at [223, 183] on button "SUBMIT" at bounding box center [218, 177] width 51 height 12
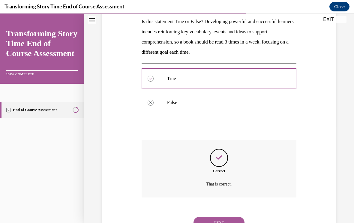
scroll to position [117, 0]
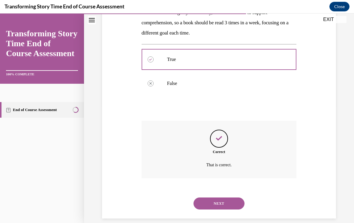
click at [210, 201] on button "NEXT" at bounding box center [218, 203] width 51 height 12
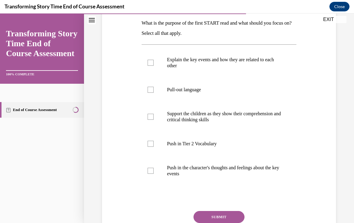
scroll to position [96, 0]
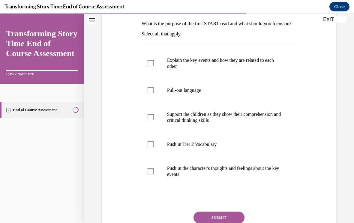
click at [152, 56] on label "Explain the key events and how they are related to each other" at bounding box center [219, 63] width 155 height 30
click at [152, 60] on input "Explain the key events and how they are related to each other" at bounding box center [151, 63] width 6 height 6
checkbox input "true"
click at [153, 148] on label "Push in Tier 2 Vocabulary" at bounding box center [219, 144] width 155 height 24
click at [153, 147] on input "Push in Tier 2 Vocabulary" at bounding box center [151, 144] width 6 height 6
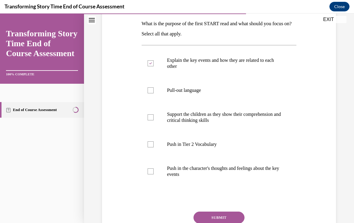
checkbox input "true"
click at [229, 214] on button "SUBMIT" at bounding box center [218, 217] width 51 height 12
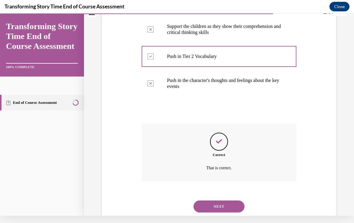
scroll to position [186, 0]
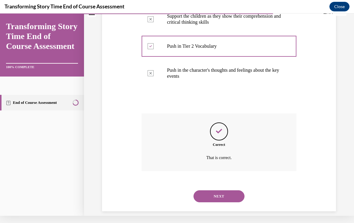
click at [222, 191] on button "NEXT" at bounding box center [218, 196] width 51 height 12
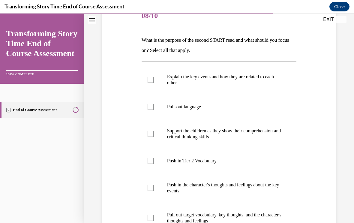
scroll to position [86, 0]
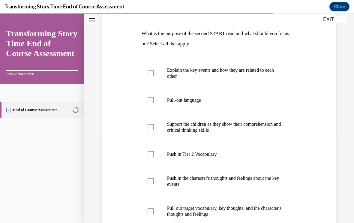
click at [152, 157] on label "Push in Tier 2 Vocabulary" at bounding box center [219, 154] width 155 height 24
click at [152, 157] on input "Push in Tier 2 Vocabulary" at bounding box center [151, 154] width 6 height 6
checkbox input "true"
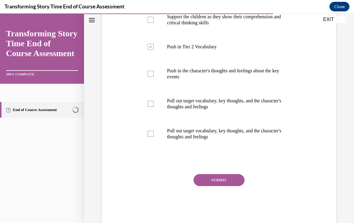
scroll to position [193, 0]
click at [149, 78] on label "Push in the character's thoughts and feelings about the key events" at bounding box center [219, 74] width 155 height 30
click at [149, 77] on input "Push in the character's thoughts and feelings about the key events" at bounding box center [151, 74] width 6 height 6
checkbox input "true"
click at [223, 181] on button "SUBMIT" at bounding box center [218, 180] width 51 height 12
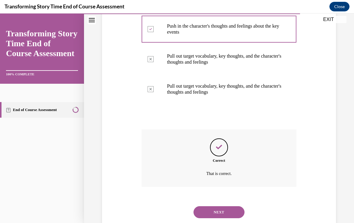
scroll to position [246, 0]
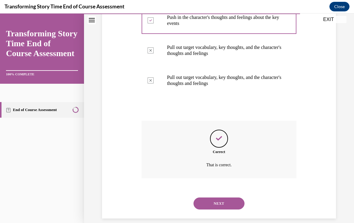
click at [224, 197] on button "NEXT" at bounding box center [218, 203] width 51 height 12
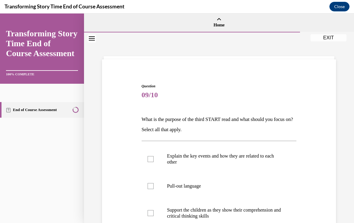
scroll to position [29, 0]
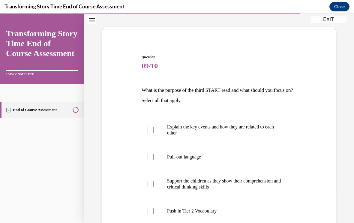
click at [153, 162] on label "Pull-out language" at bounding box center [219, 157] width 155 height 24
click at [153, 160] on input "Pull-out language" at bounding box center [151, 157] width 6 height 6
checkbox input "true"
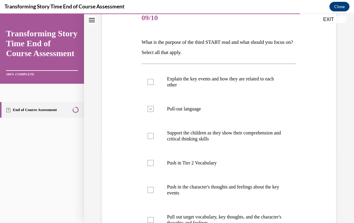
scroll to position [77, 0]
click at [151, 136] on div at bounding box center [151, 136] width 6 height 6
click at [151, 136] on input "Support the children as they show their comprehension and critical thinking ski…" at bounding box center [151, 136] width 6 height 6
checkbox input "true"
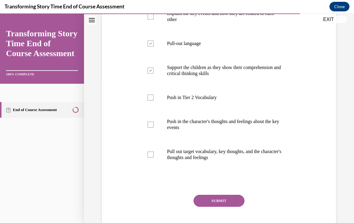
scroll to position [143, 0]
click at [154, 156] on label "Pull out target vocabulary, key thoughts, and the character's thoughts and feel…" at bounding box center [219, 154] width 155 height 30
click at [154, 156] on input "Pull out target vocabulary, key thoughts, and the character's thoughts and feel…" at bounding box center [151, 154] width 6 height 6
checkbox input "true"
click at [218, 204] on button "SUBMIT" at bounding box center [218, 200] width 51 height 12
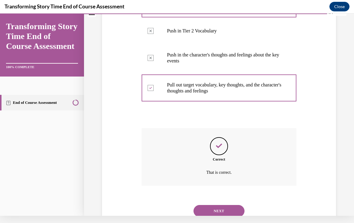
scroll to position [216, 0]
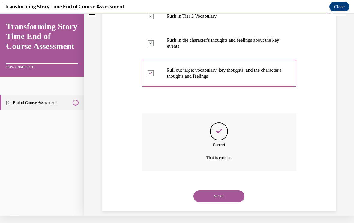
click at [215, 190] on button "NEXT" at bounding box center [218, 196] width 51 height 12
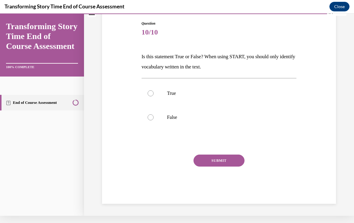
scroll to position [48, 0]
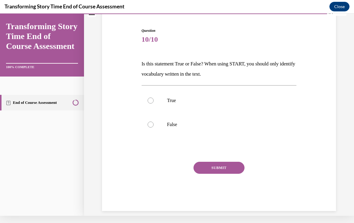
click at [154, 131] on label "False" at bounding box center [219, 124] width 155 height 24
click at [154, 127] on input "False" at bounding box center [151, 124] width 6 height 6
radio input "true"
click at [218, 172] on button "SUBMIT" at bounding box center [218, 168] width 51 height 12
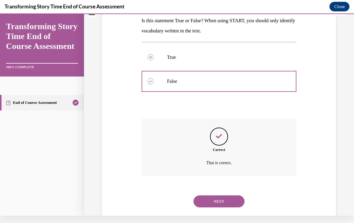
scroll to position [97, 0]
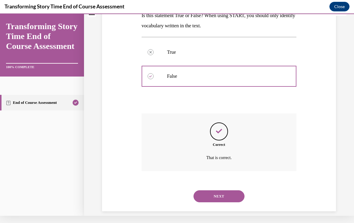
click at [224, 190] on button "NEXT" at bounding box center [218, 196] width 51 height 12
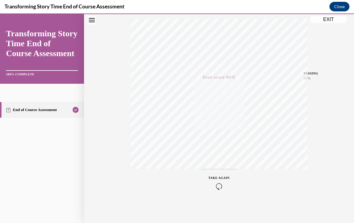
scroll to position [98, 0]
click at [330, 24] on div "Quiz Results PASSING 80% Your score 80% Passed PASSING 80% Your score Your scor…" at bounding box center [219, 78] width 270 height 288
click at [327, 21] on button "EXIT" at bounding box center [328, 19] width 36 height 7
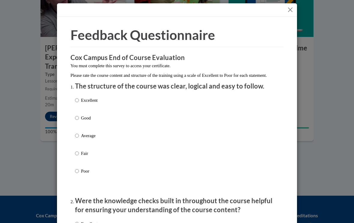
scroll to position [3, 0]
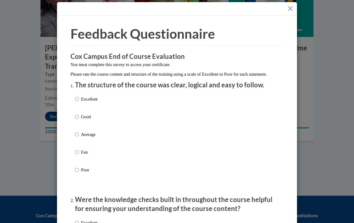
click at [97, 99] on p "Excellent" at bounding box center [89, 99] width 16 height 7
click at [79, 99] on input "Excellent" at bounding box center [77, 99] width 4 height 7
radio input "true"
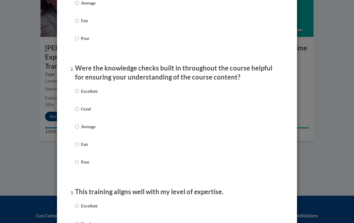
scroll to position [156, 0]
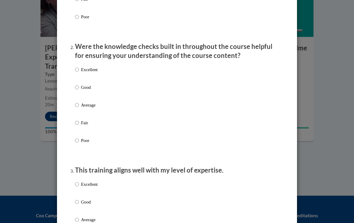
click at [97, 70] on p "Excellent" at bounding box center [89, 69] width 16 height 7
click at [79, 70] on input "Excellent" at bounding box center [77, 69] width 4 height 7
radio input "true"
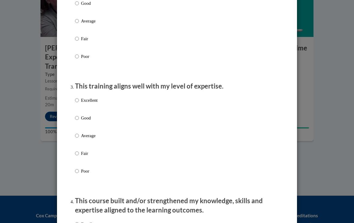
scroll to position [243, 0]
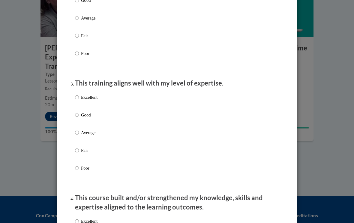
click at [88, 99] on p "Excellent" at bounding box center [89, 97] width 16 height 7
click at [79, 99] on input "Excellent" at bounding box center [77, 97] width 4 height 7
radio input "true"
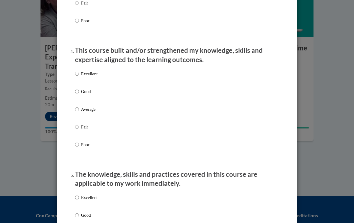
scroll to position [393, 0]
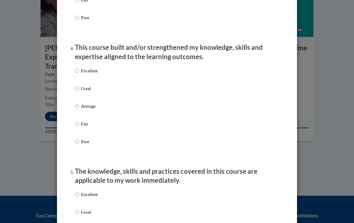
click at [91, 69] on p "Excellent" at bounding box center [89, 70] width 16 height 7
click at [79, 69] on input "Excellent" at bounding box center [77, 70] width 4 height 7
radio input "true"
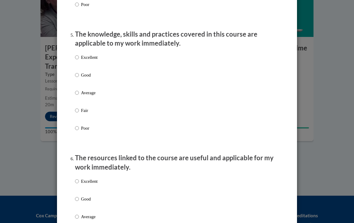
scroll to position [531, 0]
click at [92, 55] on p "Excellent" at bounding box center [89, 57] width 16 height 7
click at [79, 55] on input "Excellent" at bounding box center [77, 57] width 4 height 7
radio input "true"
click at [90, 179] on p "Excellent" at bounding box center [89, 180] width 16 height 7
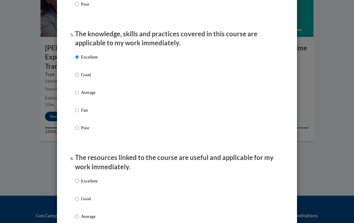
click at [79, 179] on input "Excellent" at bounding box center [77, 180] width 4 height 7
radio input "true"
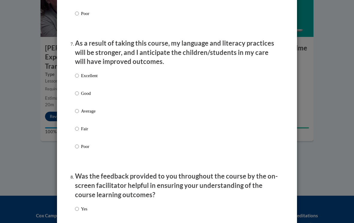
scroll to position [771, 0]
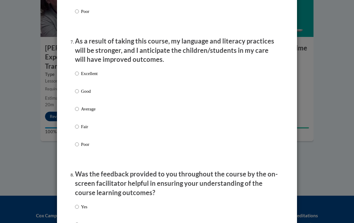
click at [90, 72] on p "Excellent" at bounding box center [89, 73] width 16 height 7
click at [79, 72] on input "Excellent" at bounding box center [77, 73] width 4 height 7
radio input "true"
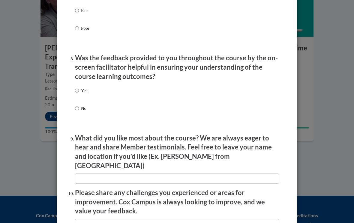
scroll to position [887, 0]
click at [79, 87] on input "Yes" at bounding box center [77, 90] width 4 height 7
radio input "true"
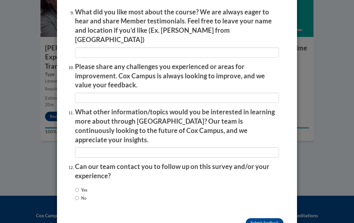
scroll to position [1013, 0]
click at [78, 187] on input "Yes" at bounding box center [77, 190] width 4 height 7
radio input "true"
click at [266, 218] on input "Submit feedback" at bounding box center [265, 223] width 38 height 10
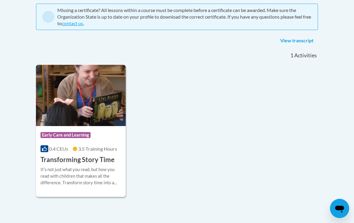
scroll to position [130, 0]
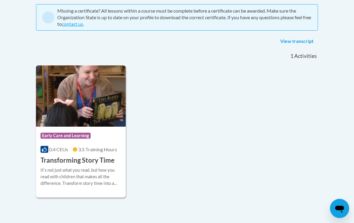
click at [296, 37] on link "View transcript" at bounding box center [297, 42] width 42 height 10
click at [302, 37] on link "View transcript" at bounding box center [297, 42] width 42 height 10
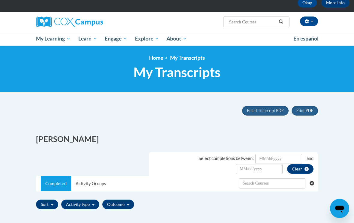
scroll to position [33, 0]
click at [0, 0] on link "Certificates" at bounding box center [0, 0] width 0 height 0
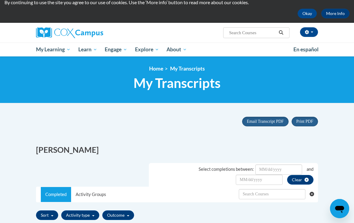
scroll to position [22, 0]
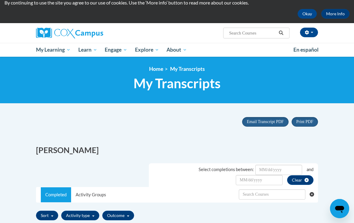
click at [0, 0] on span "My Course Progress" at bounding box center [0, 0] width 0 height 0
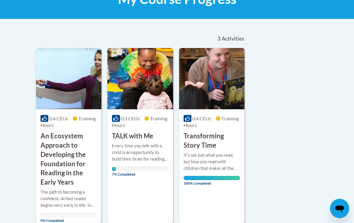
scroll to position [107, 0]
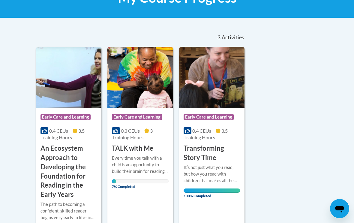
click at [209, 136] on span "3.5 Training Hours" at bounding box center [205, 134] width 44 height 12
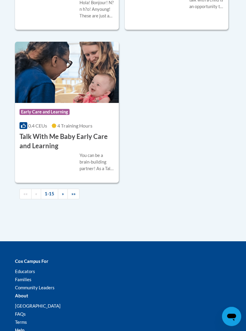
scroll to position [1461, 0]
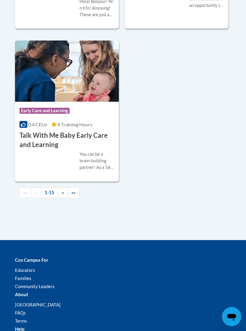
click at [66, 198] on link "»" at bounding box center [63, 192] width 10 height 10
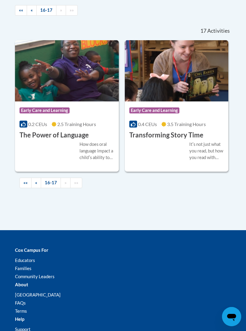
scroll to position [392, 0]
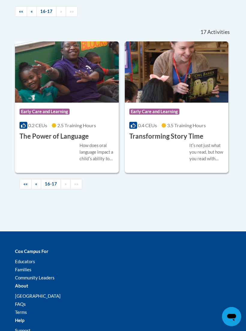
click at [42, 189] on link "16-17" at bounding box center [51, 184] width 20 height 10
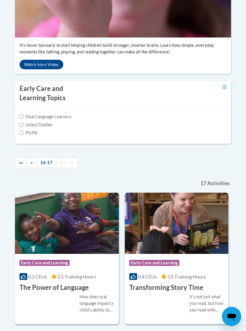
scroll to position [240, 0]
click at [37, 168] on link "16-17" at bounding box center [46, 162] width 20 height 10
click at [49, 128] on label "Infant/Toddler" at bounding box center [36, 124] width 34 height 7
click at [23, 127] on input "Infant/Toddler" at bounding box center [21, 125] width 4 height 4
checkbox input "true"
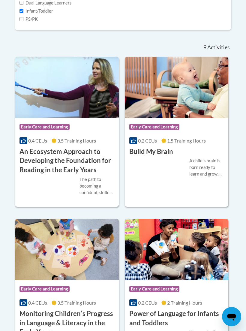
scroll to position [307, 0]
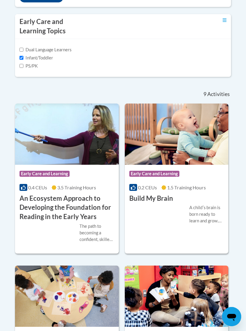
click at [26, 53] on label "Dual Language Learners" at bounding box center [45, 49] width 52 height 7
click at [23, 52] on input "Dual Language Learners" at bounding box center [21, 50] width 4 height 4
checkbox input "true"
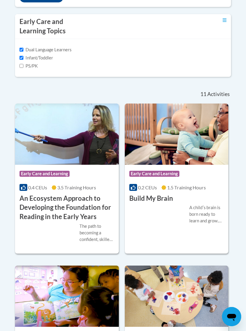
click at [29, 61] on label "Infant/Toddler" at bounding box center [36, 58] width 34 height 7
click at [23, 60] on input "Infant/Toddler" at bounding box center [21, 58] width 4 height 4
checkbox input "false"
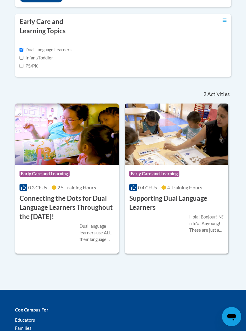
click at [27, 69] on label "PS/PK" at bounding box center [28, 66] width 18 height 7
click at [23, 68] on input "PS/PK" at bounding box center [21, 66] width 4 height 4
checkbox input "true"
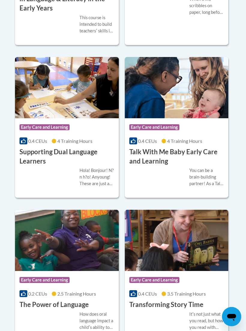
scroll to position [974, 0]
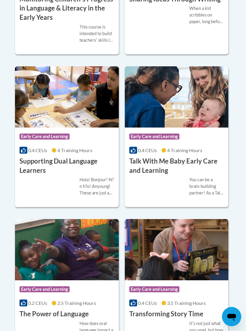
click at [169, 175] on h3 "Talk With Me Baby Early Care and Learning" at bounding box center [176, 166] width 95 height 19
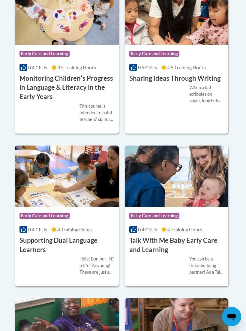
click at [176, 70] on span "4.5 Training Hours" at bounding box center [186, 67] width 39 height 6
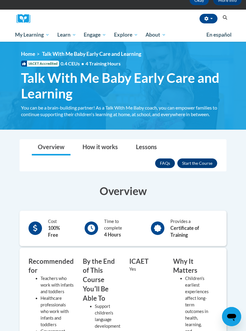
scroll to position [99, 0]
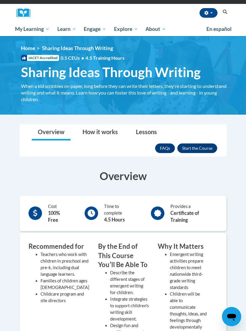
scroll to position [58, 0]
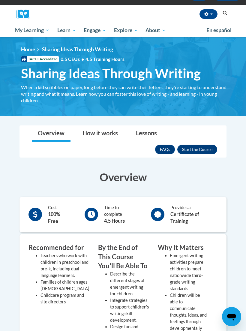
click at [202, 151] on button "Enroll" at bounding box center [197, 150] width 40 height 10
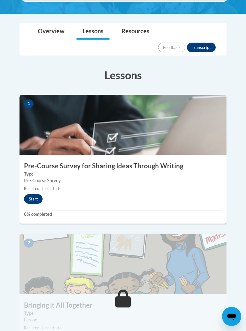
scroll to position [159, 0]
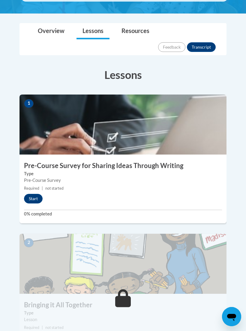
click at [39, 194] on button "Start" at bounding box center [33, 199] width 19 height 10
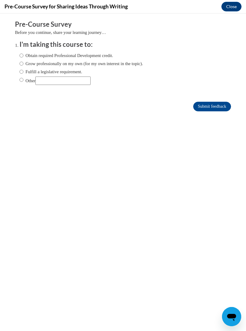
scroll to position [0, 0]
click at [23, 53] on input "Obtain required Professional Development credit." at bounding box center [21, 55] width 4 height 7
radio input "true"
click at [210, 109] on input "Submit feedback" at bounding box center [212, 107] width 38 height 10
click at [216, 109] on input "Submit feedback" at bounding box center [212, 107] width 38 height 10
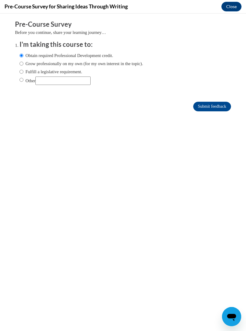
click at [210, 110] on input "Submit feedback" at bounding box center [212, 107] width 38 height 10
click at [209, 106] on input "Submit feedback" at bounding box center [212, 107] width 38 height 10
click at [207, 108] on input "Submit feedback" at bounding box center [212, 107] width 38 height 10
click at [204, 111] on input "Submit feedback" at bounding box center [212, 107] width 38 height 10
click at [207, 108] on input "Submit feedback" at bounding box center [212, 107] width 38 height 10
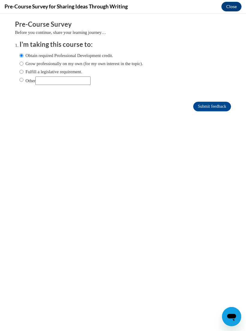
click at [212, 106] on input "Submit feedback" at bounding box center [212, 107] width 38 height 10
click at [212, 111] on input "Submit feedback" at bounding box center [212, 107] width 38 height 10
click at [213, 108] on input "Submit feedback" at bounding box center [212, 107] width 38 height 10
click at [211, 111] on input "Submit feedback" at bounding box center [212, 107] width 38 height 10
click at [208, 111] on input "Submit feedback" at bounding box center [212, 107] width 38 height 10
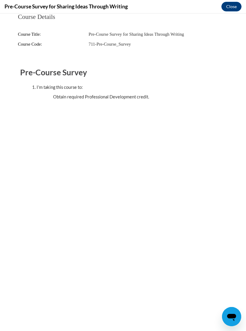
scroll to position [274, 0]
click at [229, 10] on button "Close" at bounding box center [231, 7] width 20 height 10
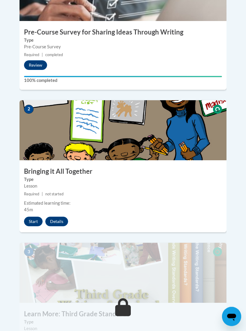
scroll to position [293, 0]
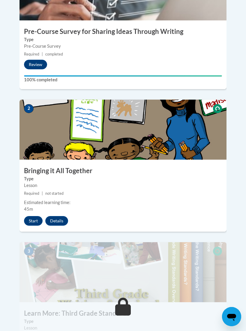
click at [33, 216] on button "Start" at bounding box center [33, 221] width 19 height 10
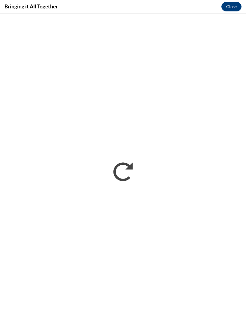
scroll to position [0, 0]
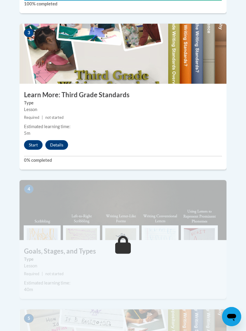
scroll to position [546, 0]
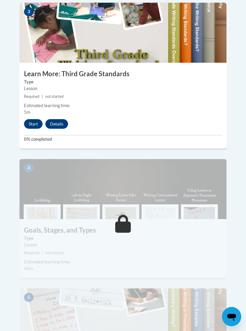
click at [29, 119] on button "Start" at bounding box center [33, 124] width 19 height 10
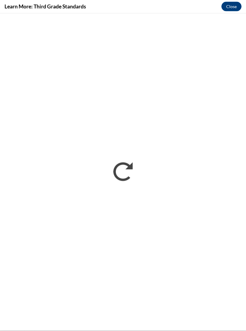
scroll to position [590, 0]
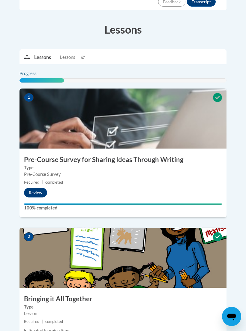
scroll to position [204, 0]
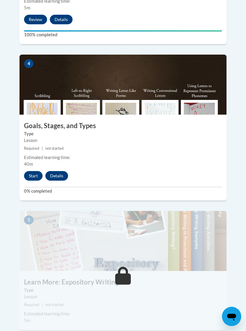
click at [39, 171] on button "Start" at bounding box center [33, 176] width 19 height 10
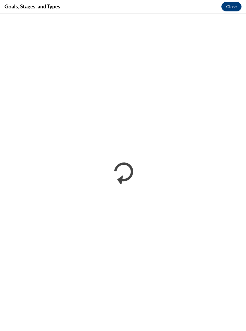
scroll to position [0, 0]
click at [235, 9] on button "Close" at bounding box center [231, 7] width 20 height 10
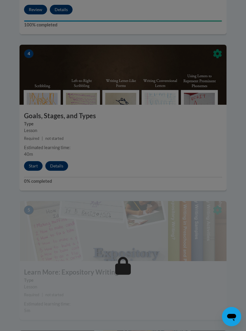
click at [37, 150] on div at bounding box center [123, 165] width 246 height 331
click at [37, 148] on div at bounding box center [123, 165] width 246 height 331
click at [35, 146] on div at bounding box center [123, 165] width 246 height 331
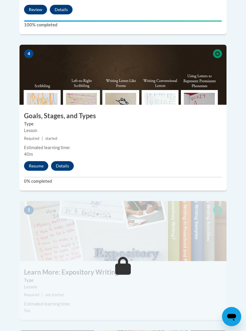
click at [33, 161] on button "Resume" at bounding box center [36, 166] width 24 height 10
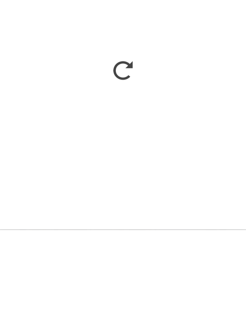
scroll to position [933, 0]
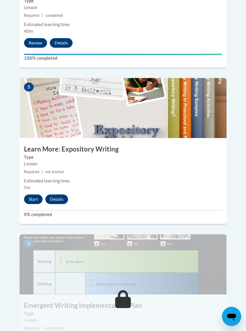
scroll to position [789, 0]
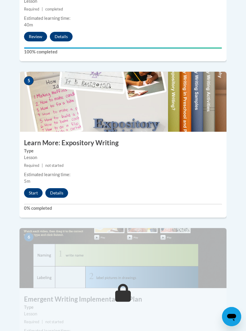
click at [30, 188] on button "Start" at bounding box center [33, 193] width 19 height 10
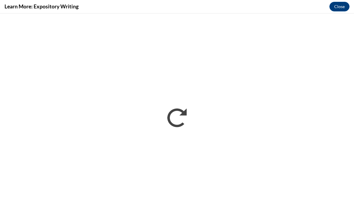
scroll to position [0, 0]
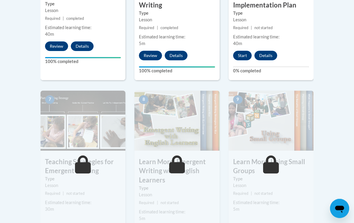
scroll to position [442, 0]
click at [245, 56] on button "Start" at bounding box center [242, 56] width 19 height 10
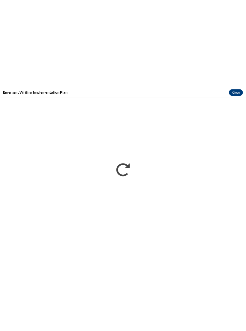
scroll to position [450, 0]
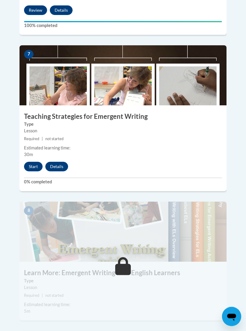
scroll to position [1128, 0]
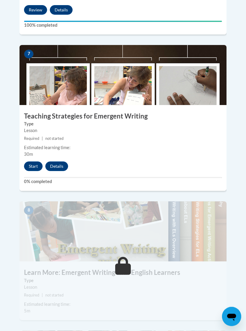
click at [18, 137] on div "Lessons Active Lessons Lessons Preview Activity 1" at bounding box center [123, 103] width 216 height 2022
click at [29, 161] on button "Start" at bounding box center [33, 166] width 19 height 10
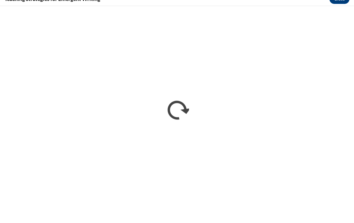
scroll to position [901, 0]
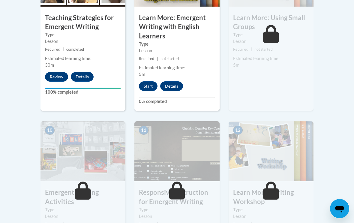
scroll to position [586, 0]
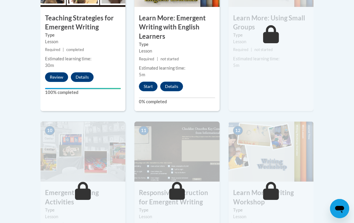
click at [153, 84] on button "Start" at bounding box center [148, 87] width 19 height 10
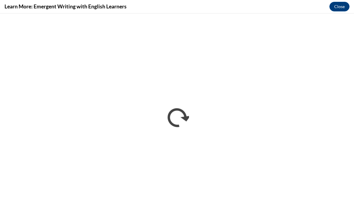
scroll to position [0, 0]
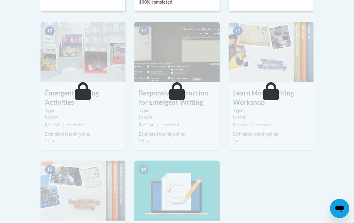
scroll to position [684, 0]
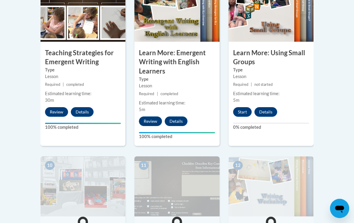
click at [245, 114] on button "Start" at bounding box center [242, 112] width 19 height 10
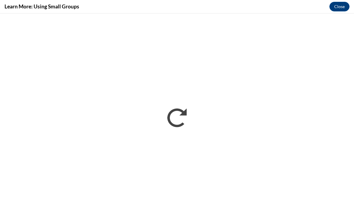
scroll to position [0, 0]
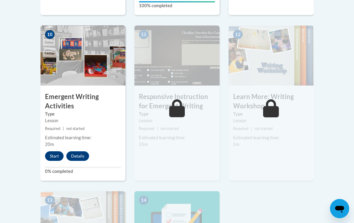
scroll to position [683, 0]
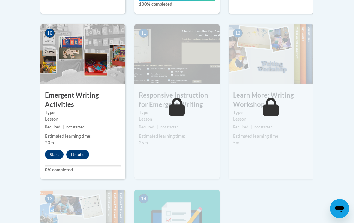
click at [62, 152] on button "Start" at bounding box center [54, 155] width 19 height 10
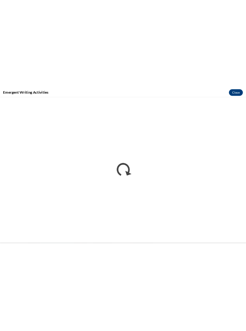
scroll to position [629, 0]
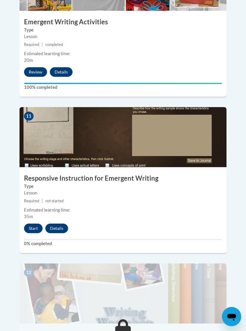
scroll to position [1691, 0]
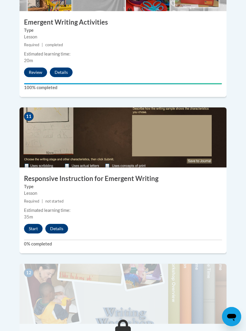
click at [36, 224] on button "Start" at bounding box center [33, 229] width 19 height 10
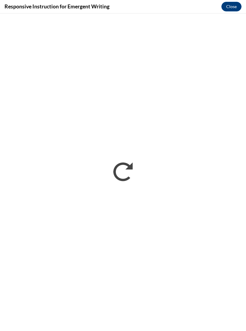
scroll to position [1701, 0]
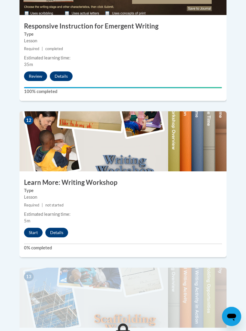
scroll to position [1842, 0]
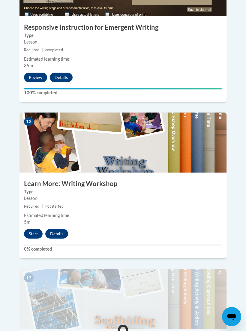
click at [40, 229] on button "Start" at bounding box center [33, 234] width 19 height 10
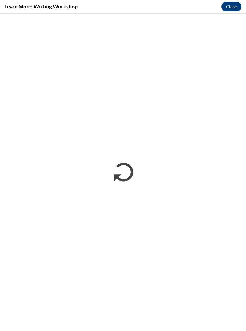
scroll to position [0, 0]
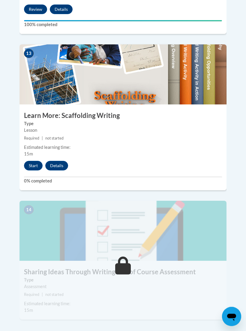
scroll to position [2067, 0]
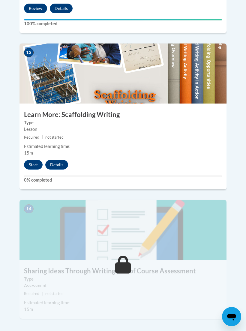
click at [38, 160] on button "Start" at bounding box center [33, 165] width 19 height 10
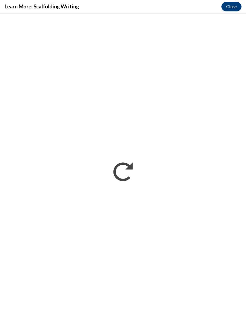
scroll to position [2294, 0]
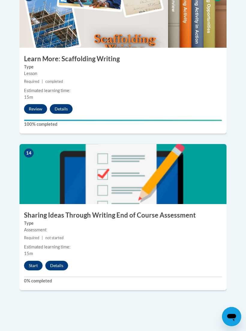
scroll to position [2131, 0]
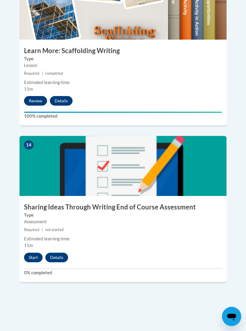
click at [36, 253] on button "Start" at bounding box center [33, 258] width 19 height 10
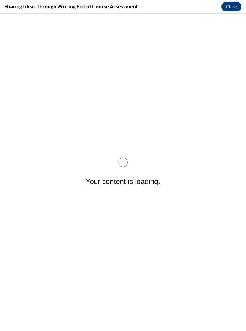
scroll to position [0, 0]
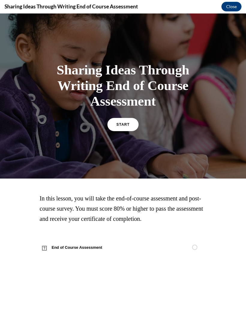
click at [126, 126] on span "START" at bounding box center [122, 124] width 13 height 4
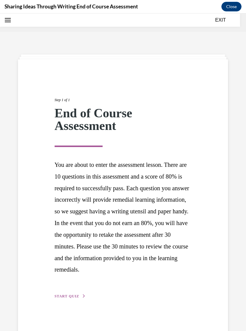
scroll to position [19, 0]
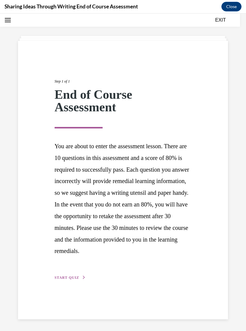
click at [77, 279] on span "START QUIZ" at bounding box center [67, 277] width 25 height 4
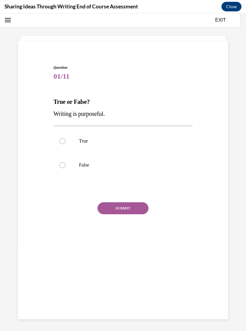
click at [69, 143] on label "True" at bounding box center [122, 141] width 139 height 24
click at [65, 143] on input "True" at bounding box center [62, 141] width 6 height 6
radio input "true"
click at [131, 211] on button "SUBMIT" at bounding box center [122, 208] width 51 height 12
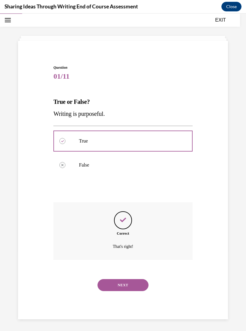
scroll to position [19, 0]
click at [120, 279] on button "NEXT" at bounding box center [122, 285] width 51 height 12
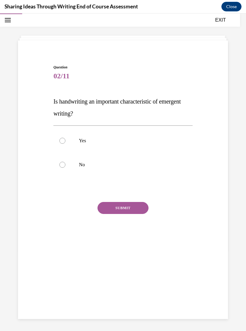
click at [238, 312] on div "Question 02/11 Is handwriting an important characteristic of emergent writing? …" at bounding box center [123, 171] width 246 height 317
click at [67, 167] on label "No" at bounding box center [122, 165] width 139 height 24
click at [65, 167] on input "No" at bounding box center [62, 165] width 6 height 6
radio input "true"
click at [115, 207] on button "SUBMIT" at bounding box center [122, 208] width 51 height 12
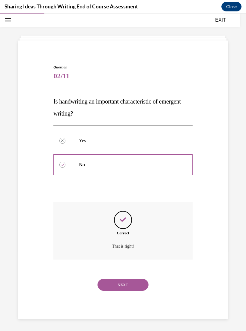
click at [130, 279] on button "NEXT" at bounding box center [122, 285] width 51 height 12
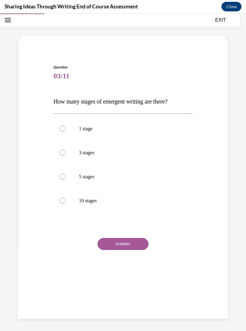
click at [67, 158] on label "3 stages" at bounding box center [122, 153] width 139 height 24
click at [65, 156] on input "3 stages" at bounding box center [62, 153] width 6 height 6
radio input "true"
click at [122, 245] on button "SUBMIT" at bounding box center [122, 244] width 51 height 12
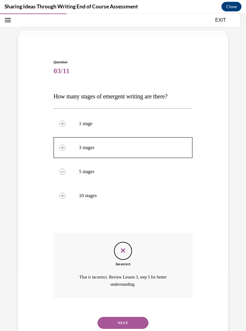
scroll to position [25, 0]
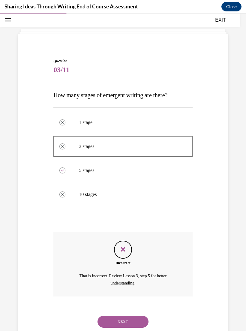
click at [127, 315] on button "NEXT" at bounding box center [122, 321] width 51 height 12
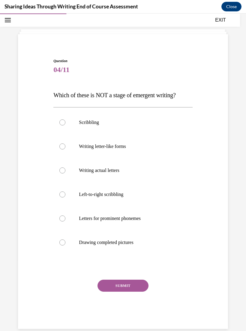
scroll to position [19, 0]
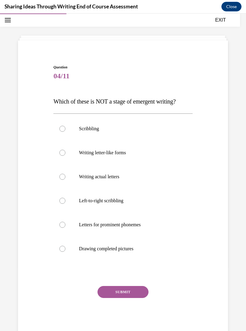
click at [71, 251] on label "Drawing completed pictures" at bounding box center [122, 249] width 139 height 24
click at [65, 251] on input "Drawing completed pictures" at bounding box center [62, 249] width 6 height 6
radio input "true"
click at [121, 294] on button "SUBMIT" at bounding box center [122, 292] width 51 height 12
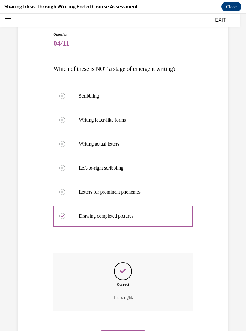
scroll to position [66, 0]
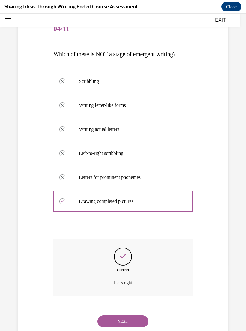
click at [128, 315] on button "NEXT" at bounding box center [122, 321] width 51 height 12
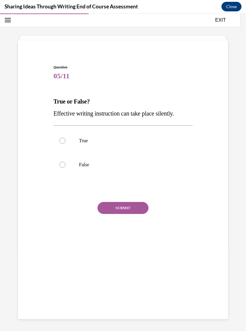
scroll to position [19, 0]
click at [74, 167] on label "False" at bounding box center [122, 165] width 139 height 24
click at [65, 167] on input "False" at bounding box center [62, 165] width 6 height 6
radio input "true"
click at [118, 210] on button "SUBMIT" at bounding box center [122, 208] width 51 height 12
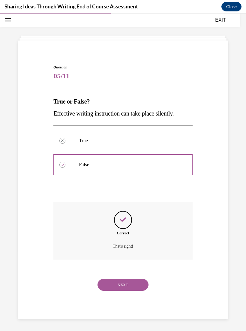
click at [134, 279] on button "NEXT" at bounding box center [122, 285] width 51 height 12
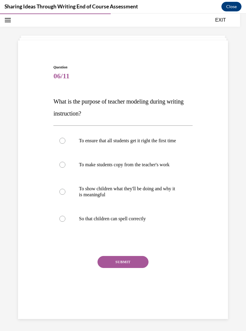
click at [70, 207] on label "To show children what they'll be doing and why it is meaningful" at bounding box center [122, 192] width 139 height 30
click at [65, 195] on input "To show children what they'll be doing and why it is meaningful" at bounding box center [62, 192] width 6 height 6
radio input "true"
click at [136, 268] on button "SUBMIT" at bounding box center [122, 262] width 51 height 12
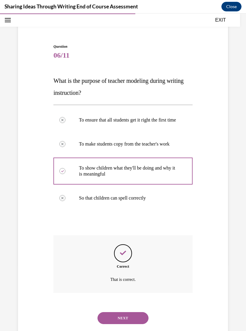
scroll to position [48, 0]
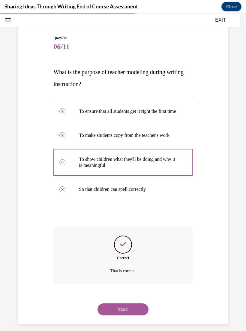
click at [138, 315] on button "NEXT" at bounding box center [122, 309] width 51 height 12
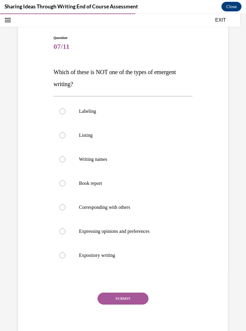
click at [70, 183] on label "Book report" at bounding box center [122, 183] width 139 height 24
click at [65, 183] on input "Book report" at bounding box center [62, 183] width 6 height 6
radio input "true"
click at [133, 303] on button "SUBMIT" at bounding box center [122, 298] width 51 height 12
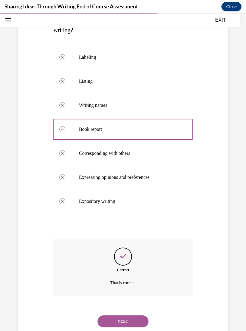
scroll to position [102, 0]
click at [128, 315] on button "NEXT" at bounding box center [122, 321] width 51 height 12
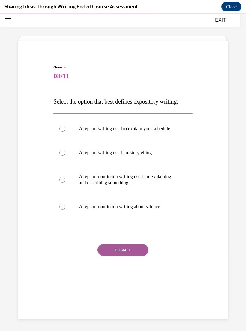
scroll to position [19, 0]
click at [69, 189] on label "A type of nonfiction writing used for explaining and describing something" at bounding box center [122, 180] width 139 height 30
click at [65, 183] on input "A type of nonfiction writing used for explaining and describing something" at bounding box center [62, 180] width 6 height 6
radio input "true"
click at [121, 256] on button "SUBMIT" at bounding box center [122, 250] width 51 height 12
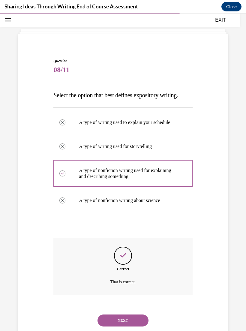
scroll to position [30, 0]
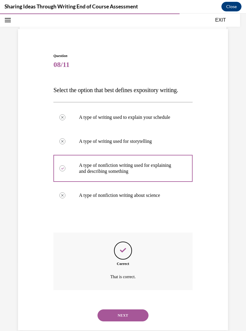
click at [121, 312] on button "NEXT" at bounding box center [122, 315] width 51 height 12
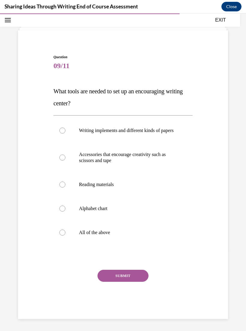
scroll to position [19, 0]
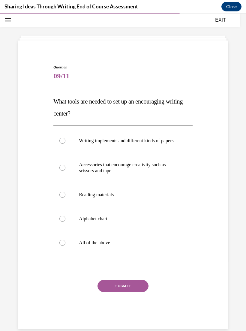
click at [70, 251] on label "All of the above" at bounding box center [122, 243] width 139 height 24
click at [65, 246] on input "All of the above" at bounding box center [62, 243] width 6 height 6
radio input "true"
click at [125, 292] on button "SUBMIT" at bounding box center [122, 286] width 51 height 12
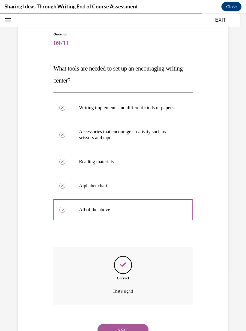
scroll to position [66, 0]
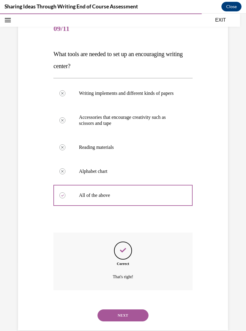
click at [128, 315] on button "NEXT" at bounding box center [122, 315] width 51 height 12
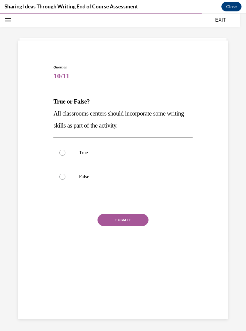
scroll to position [19, 0]
click at [67, 151] on label "True" at bounding box center [122, 153] width 139 height 24
click at [65, 151] on input "True" at bounding box center [62, 153] width 6 height 6
radio input "true"
click at [116, 219] on button "SUBMIT" at bounding box center [122, 220] width 51 height 12
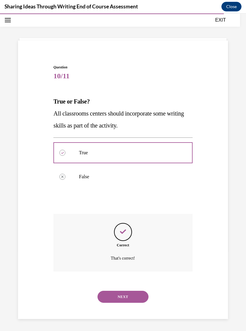
click at [131, 291] on button "NEXT" at bounding box center [122, 297] width 51 height 12
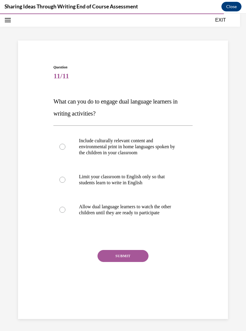
click at [93, 152] on p "Include culturally relevant content and environmental print in home languages s…" at bounding box center [128, 147] width 98 height 18
click at [65, 150] on input "Include culturally relevant content and environmental print in home languages s…" at bounding box center [62, 147] width 6 height 6
radio input "true"
click at [131, 262] on button "SUBMIT" at bounding box center [122, 256] width 51 height 12
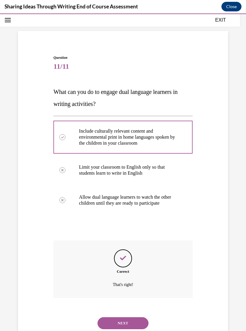
scroll to position [36, 0]
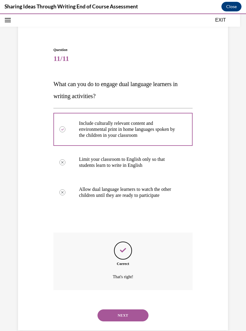
click at [134, 318] on button "NEXT" at bounding box center [122, 315] width 51 height 12
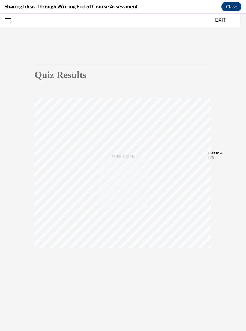
scroll to position [19, 0]
click at [225, 23] on button "EXIT" at bounding box center [220, 19] width 36 height 7
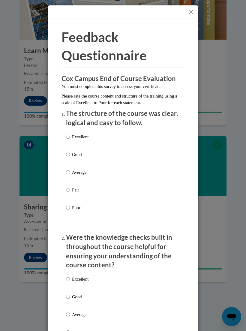
scroll to position [0, 0]
click at [194, 12] on button "Close" at bounding box center [190, 11] width 7 height 7
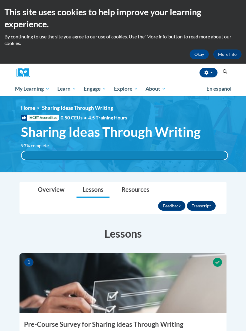
click at [0, 0] on link "My Course Progress" at bounding box center [0, 0] width 0 height 0
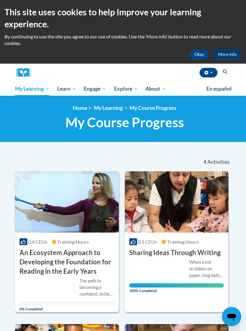
click at [0, 0] on link "Certificates" at bounding box center [0, 0] width 0 height 0
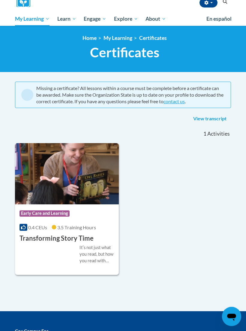
scroll to position [70, 0]
click at [0, 0] on span "My Course Progress" at bounding box center [0, 0] width 0 height 0
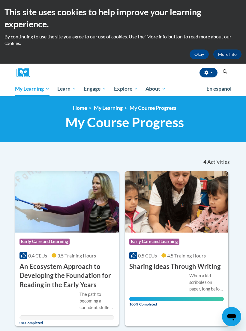
click at [0, 0] on link "Certificates" at bounding box center [0, 0] width 0 height 0
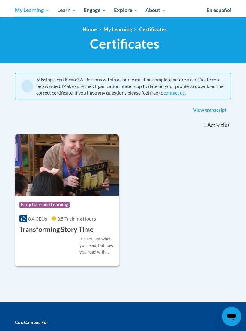
scroll to position [82, 0]
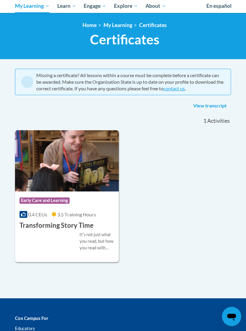
click at [176, 203] on div "Course Category: Early Care and Learning 0.4 CEUs 3.5 Training Hours COURSE Tra…" at bounding box center [123, 196] width 216 height 132
click at [192, 212] on div "Course Category: Early Care and Learning 0.4 CEUs 3.5 Training Hours COURSE Tra…" at bounding box center [123, 196] width 216 height 132
click at [219, 106] on link "View transcript" at bounding box center [210, 106] width 42 height 10
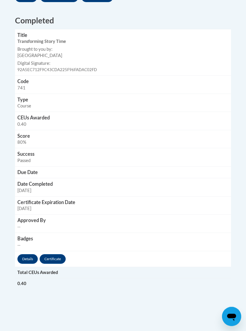
scroll to position [257, 0]
click at [59, 254] on link "Certificate" at bounding box center [53, 259] width 26 height 10
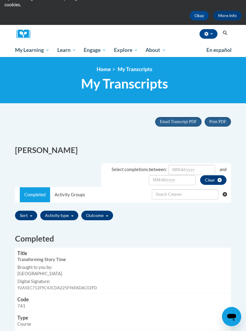
scroll to position [38, 0]
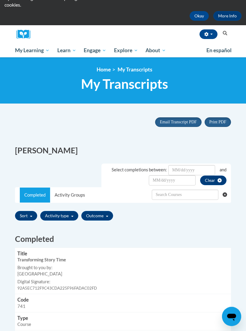
click at [81, 198] on link "Activity Groups" at bounding box center [69, 195] width 39 height 15
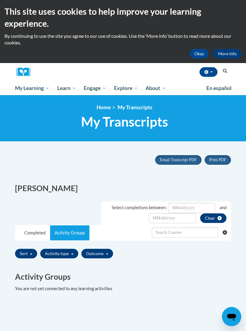
scroll to position [0, 0]
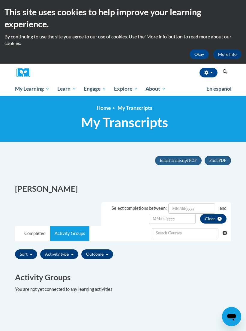
click at [0, 0] on link "Certificates" at bounding box center [0, 0] width 0 height 0
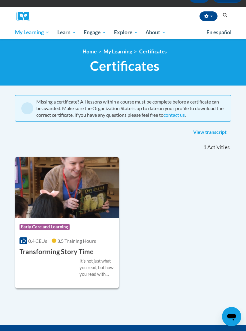
scroll to position [52, 0]
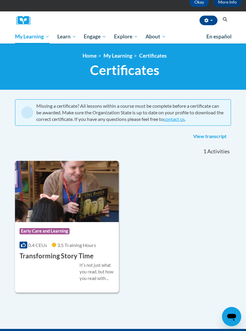
click at [0, 0] on link "My Course Progress" at bounding box center [0, 0] width 0 height 0
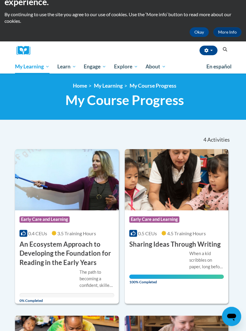
scroll to position [28, 0]
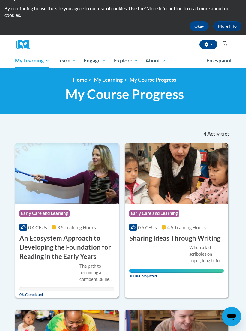
click at [201, 246] on div "When a kid scribbles on paper, long before they can write their letters, theyʹr…" at bounding box center [206, 254] width 35 height 20
